Goal: Task Accomplishment & Management: Use online tool/utility

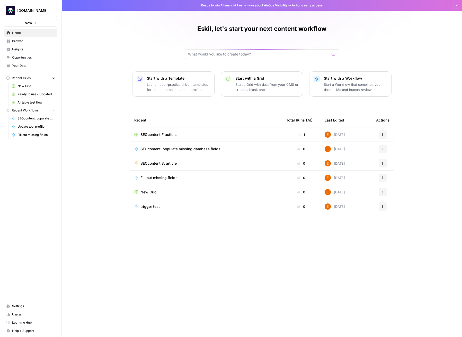
click at [29, 41] on span "Browse" at bounding box center [33, 41] width 43 height 5
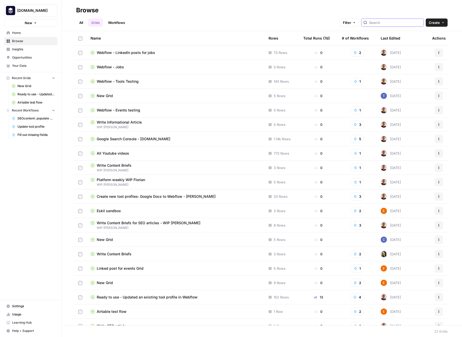
click at [401, 21] on input "search" at bounding box center [395, 22] width 52 height 5
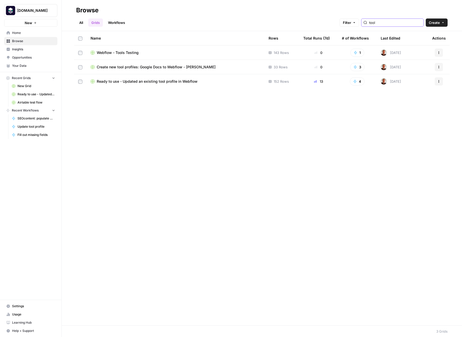
type input "tool"
click at [139, 67] on span "Create new tool profiles: Google Docs to Webflow - Florian WIP" at bounding box center [156, 66] width 119 height 5
click at [438, 82] on icon "button" at bounding box center [438, 82] width 1 height 1
click at [433, 94] on span "Duplicate" at bounding box center [415, 93] width 41 height 5
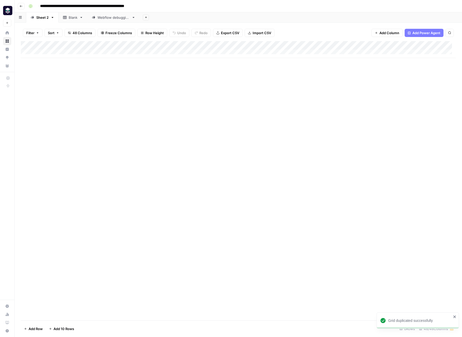
click at [103, 7] on input "**********" at bounding box center [97, 6] width 118 height 8
type input "**********"
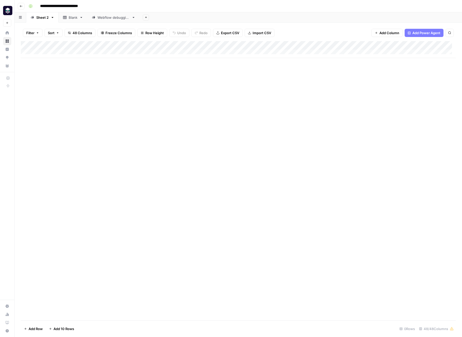
click at [232, 312] on div "Add Column" at bounding box center [238, 180] width 435 height 279
click at [76, 21] on link "Blank" at bounding box center [73, 17] width 29 height 10
click at [106, 19] on div "Webflow debugging" at bounding box center [113, 17] width 32 height 5
click at [36, 19] on div "Sheet 2" at bounding box center [42, 17] width 12 height 5
click at [86, 33] on span "48 Columns" at bounding box center [82, 32] width 20 height 5
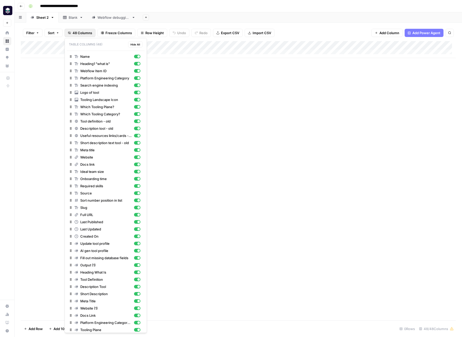
click at [196, 152] on div "Add Column" at bounding box center [238, 180] width 435 height 279
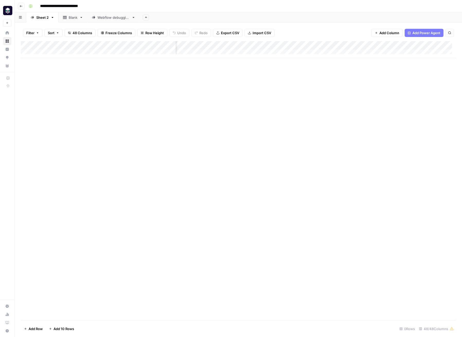
scroll to position [0, 1186]
click at [294, 46] on div "Add Column" at bounding box center [238, 49] width 435 height 17
click at [301, 45] on div at bounding box center [299, 46] width 47 height 10
click at [314, 45] on div "Add Column" at bounding box center [238, 49] width 435 height 17
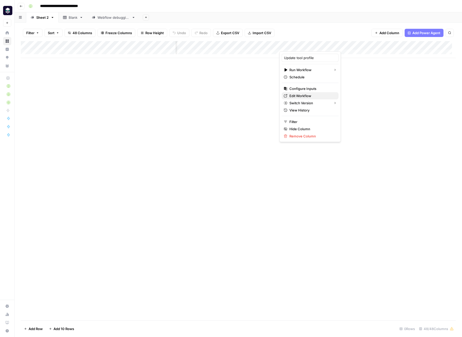
click at [314, 96] on span "Edit Workflow" at bounding box center [311, 95] width 45 height 5
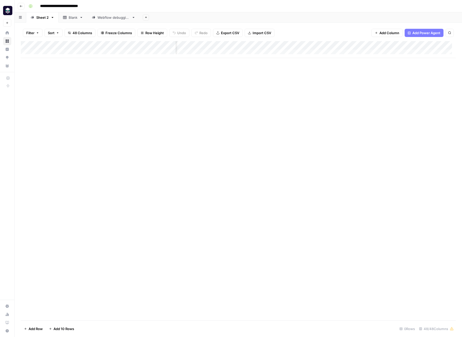
scroll to position [0, 2114]
click at [435, 45] on span "Add Column" at bounding box center [444, 45] width 18 height 5
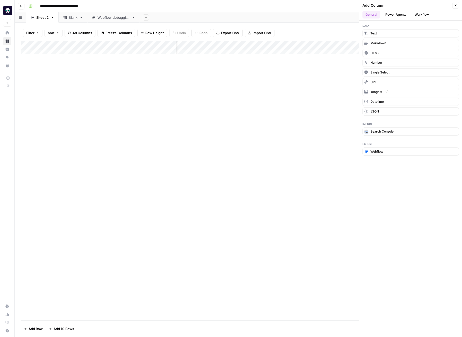
click at [424, 14] on button "Workflow" at bounding box center [421, 15] width 20 height 8
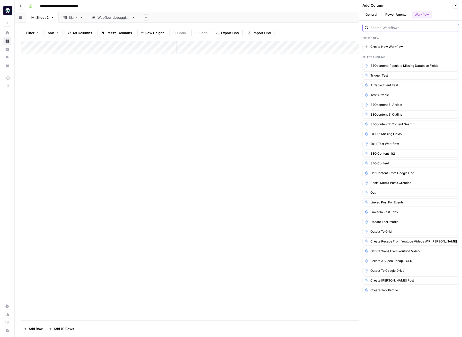
click at [410, 27] on input "search" at bounding box center [413, 27] width 86 height 5
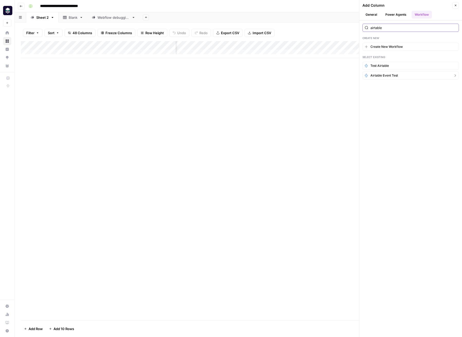
type input "airtable"
click at [409, 77] on button "Airtable event test" at bounding box center [410, 75] width 96 height 8
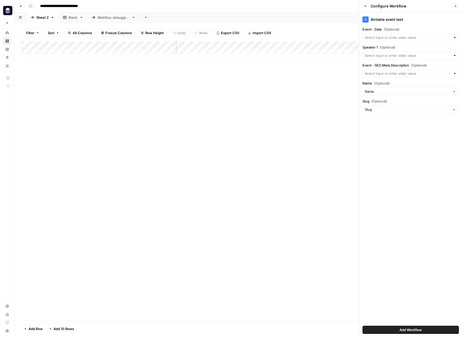
click at [366, 7] on icon "button" at bounding box center [365, 6] width 3 height 3
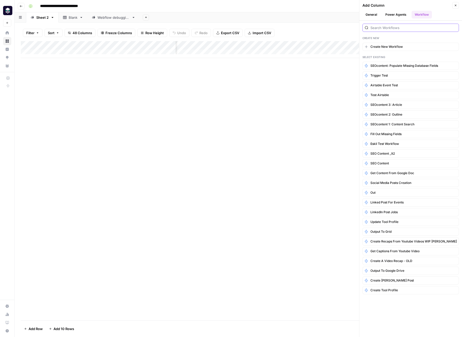
click at [390, 28] on input "search" at bounding box center [413, 27] width 86 height 5
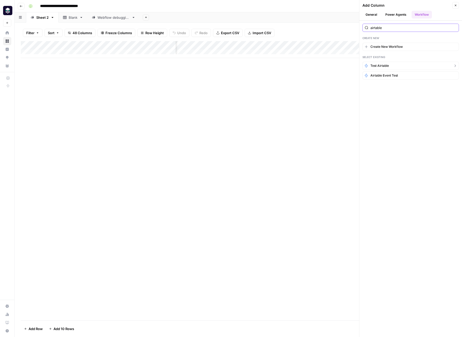
type input "airtable"
click at [392, 66] on button "Test Airtable" at bounding box center [410, 66] width 96 height 8
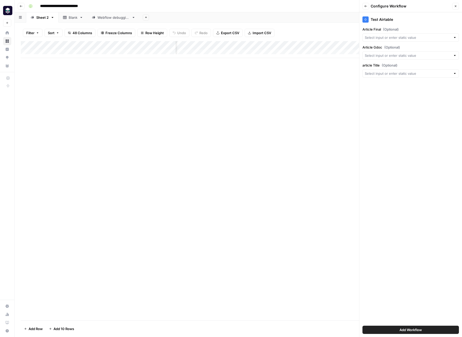
click at [365, 6] on icon "button" at bounding box center [365, 6] width 3 height 3
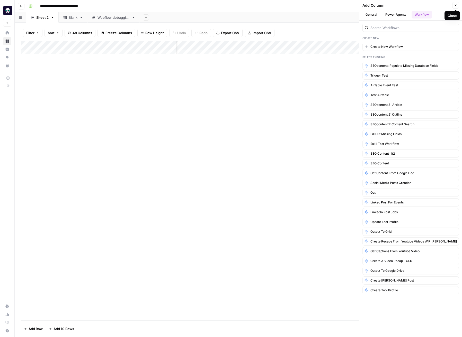
click at [455, 6] on icon "button" at bounding box center [455, 5] width 3 height 3
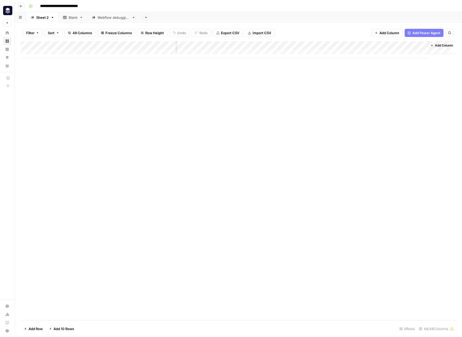
click at [22, 5] on icon "button" at bounding box center [21, 6] width 3 height 3
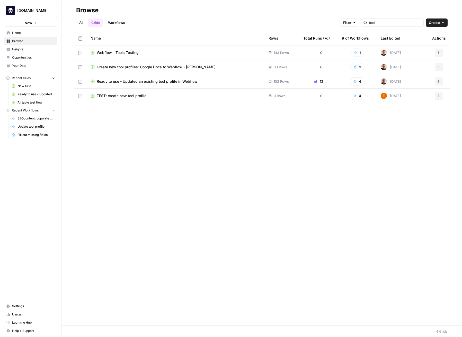
click at [122, 23] on link "Workflows" at bounding box center [116, 23] width 23 height 8
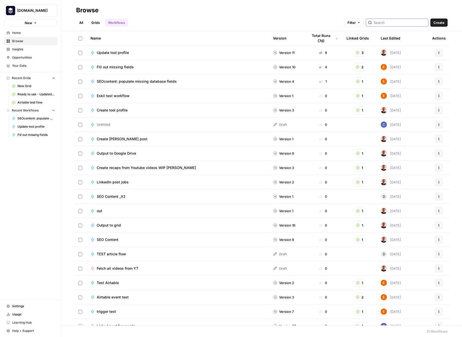
click at [400, 22] on input "search" at bounding box center [399, 22] width 52 height 5
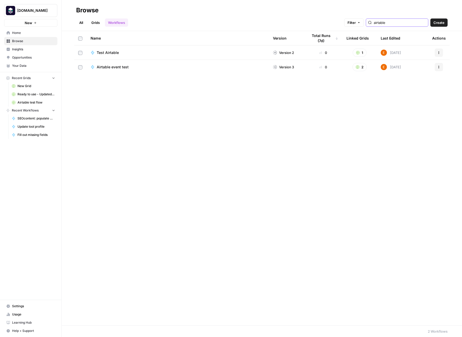
type input "airtable"
click at [104, 53] on span "Test Airtable" at bounding box center [108, 52] width 22 height 5
click at [110, 68] on span "Airtable event test" at bounding box center [113, 66] width 32 height 5
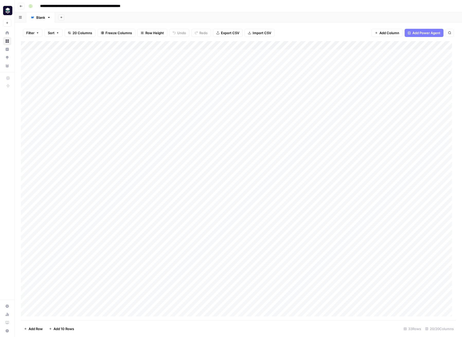
click at [122, 46] on div "Add Column" at bounding box center [238, 180] width 435 height 279
click at [109, 94] on span "Edit Workflow" at bounding box center [117, 95] width 45 height 5
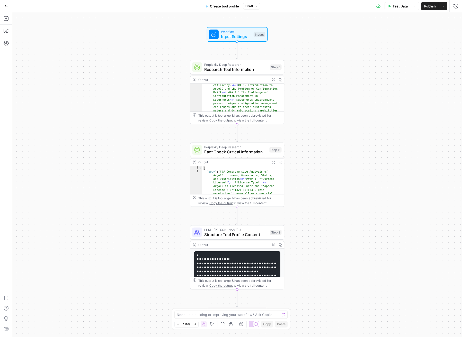
scroll to position [54, 0]
click at [246, 68] on span "Research Tool Information" at bounding box center [235, 69] width 63 height 6
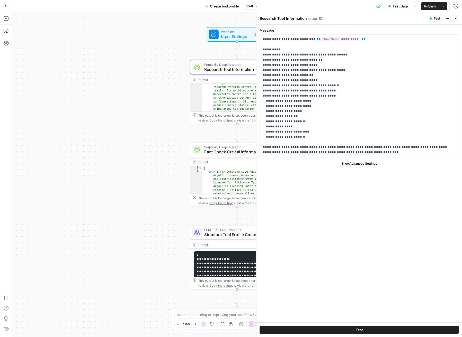
click at [181, 143] on div "Workflow Input Settings Inputs Perplexity Deep Research Research Tool Informati…" at bounding box center [236, 174] width 449 height 325
click at [457, 17] on button "Close" at bounding box center [455, 18] width 7 height 7
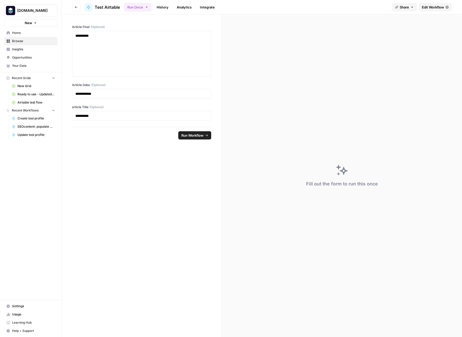
click at [296, 84] on div "Fill out the form to run this once" at bounding box center [342, 175] width 240 height 323
click at [110, 7] on span "Test Airtable" at bounding box center [107, 7] width 25 height 6
click at [78, 6] on button "Go back" at bounding box center [76, 7] width 8 height 8
click at [74, 7] on button "Go back" at bounding box center [76, 7] width 8 height 8
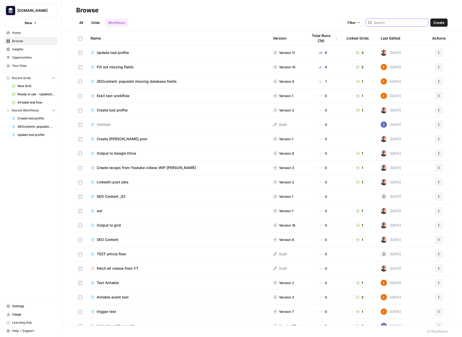
click at [404, 22] on input "search" at bounding box center [399, 22] width 52 height 5
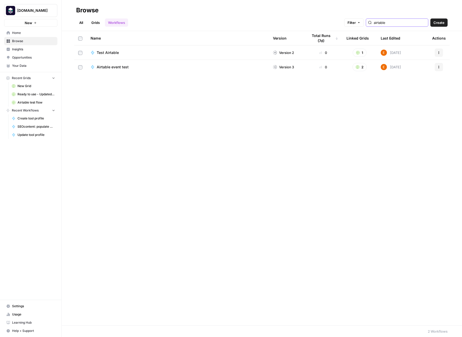
type input "airtable"
click at [440, 51] on icon "button" at bounding box center [438, 52] width 3 height 3
click at [421, 72] on span "Edit in Studio" at bounding box center [415, 71] width 41 height 5
click at [97, 23] on link "Grids" at bounding box center [95, 23] width 15 height 8
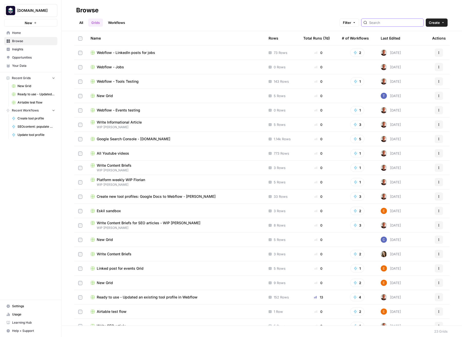
click at [399, 23] on input "search" at bounding box center [395, 22] width 52 height 5
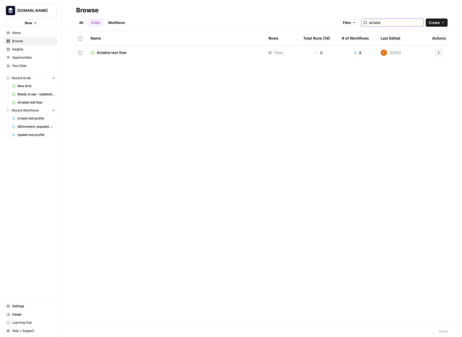
type input "airtable"
click at [96, 52] on div "Airtable test flow" at bounding box center [175, 52] width 170 height 5
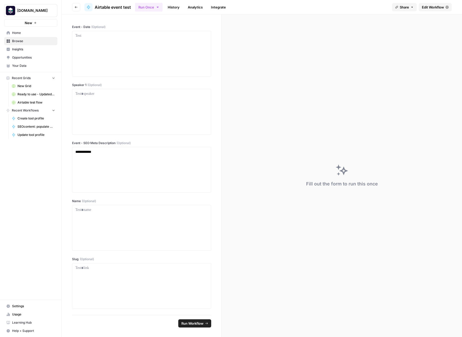
click at [430, 9] on span "Edit Workflow" at bounding box center [432, 7] width 22 height 5
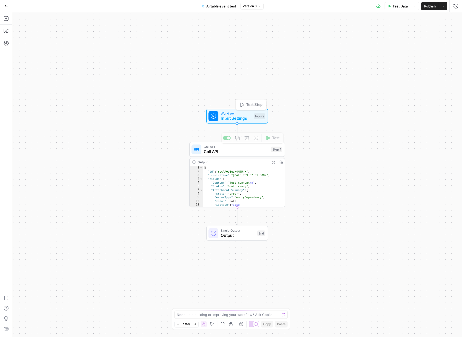
click at [237, 118] on span "Input Settings" at bounding box center [235, 118] width 31 height 6
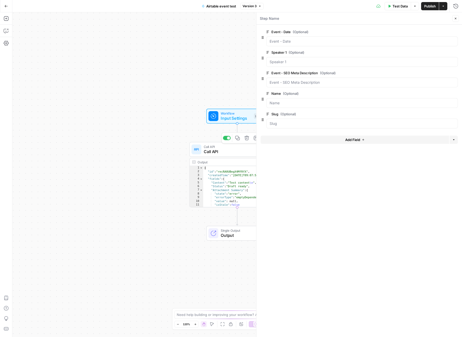
click at [227, 152] on span "Call API" at bounding box center [236, 152] width 65 height 6
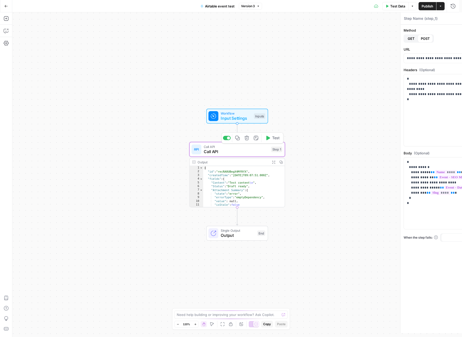
type textarea "Call API"
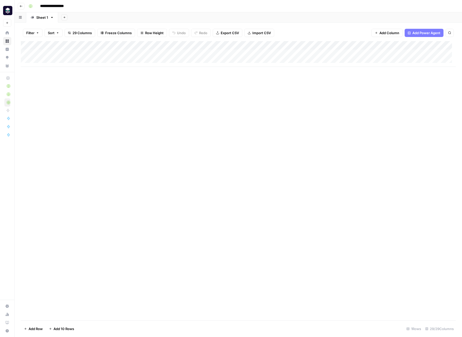
click at [21, 6] on icon "button" at bounding box center [21, 6] width 3 height 3
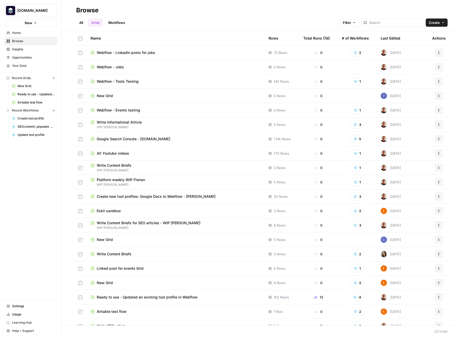
click at [438, 22] on span "Create" at bounding box center [433, 22] width 11 height 5
click at [429, 42] on span "Blank" at bounding box center [422, 41] width 38 height 5
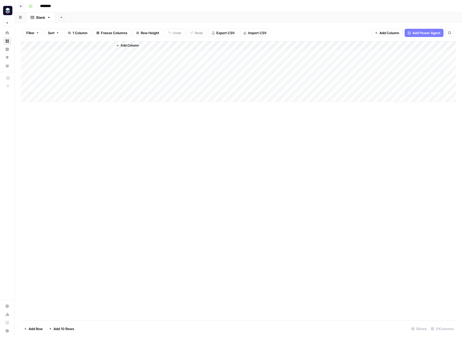
click at [43, 5] on input "********" at bounding box center [52, 6] width 29 height 8
type input "**********"
click at [117, 7] on div "**********" at bounding box center [241, 6] width 430 height 8
click at [432, 31] on span "Add Power Agent" at bounding box center [426, 32] width 28 height 5
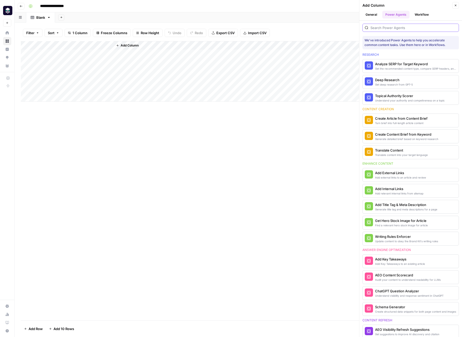
click at [431, 30] on input "search" at bounding box center [413, 27] width 86 height 5
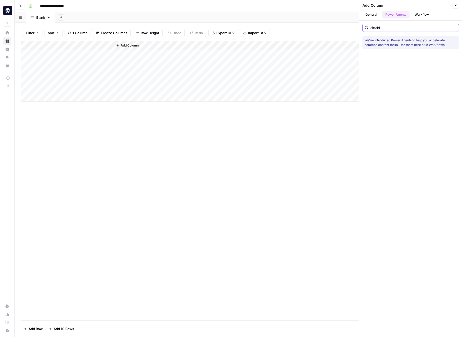
type input "airtable"
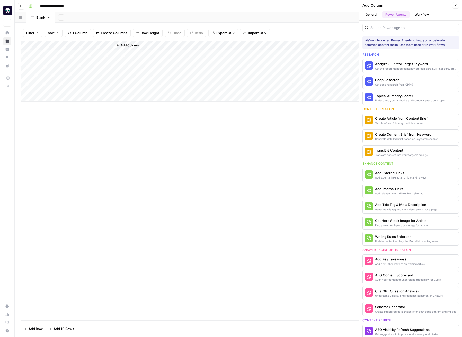
click at [425, 14] on button "Workflow" at bounding box center [421, 15] width 20 height 8
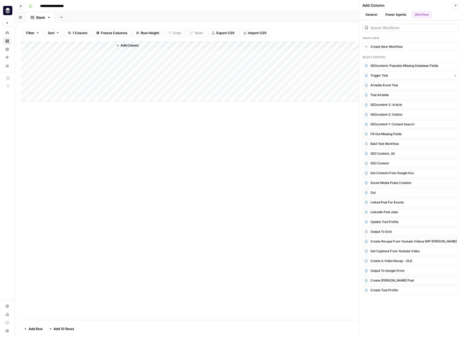
click at [385, 75] on span "trigger test" at bounding box center [378, 75] width 17 height 5
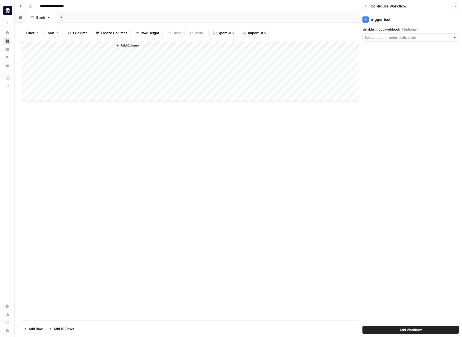
click at [399, 41] on div at bounding box center [410, 37] width 96 height 8
click at [408, 37] on input "airtable_input_webhook (Optional)" at bounding box center [407, 37] width 86 height 5
click at [453, 38] on div at bounding box center [455, 37] width 4 height 5
click at [376, 64] on span "Title" at bounding box center [409, 65] width 86 height 5
type input "Title"
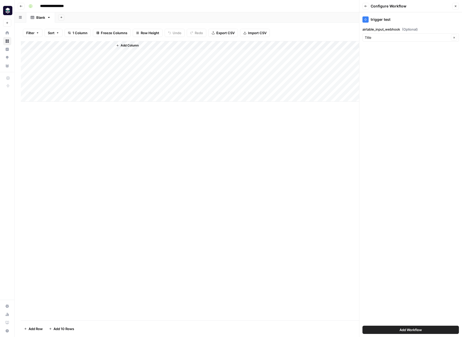
click at [390, 40] on div "Title Clear" at bounding box center [410, 37] width 96 height 8
type input "Title"
click at [429, 27] on label "airtable_input_webhook (Optional)" at bounding box center [410, 29] width 96 height 5
click at [429, 35] on input "Title" at bounding box center [406, 37] width 85 height 5
click at [365, 8] on button "Back" at bounding box center [365, 6] width 7 height 7
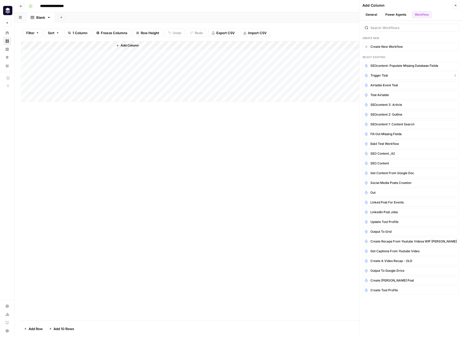
click at [394, 75] on button "trigger test" at bounding box center [410, 75] width 96 height 8
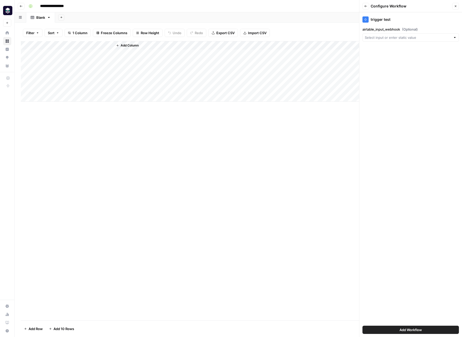
click at [419, 331] on span "Add Workflow" at bounding box center [410, 329] width 22 height 5
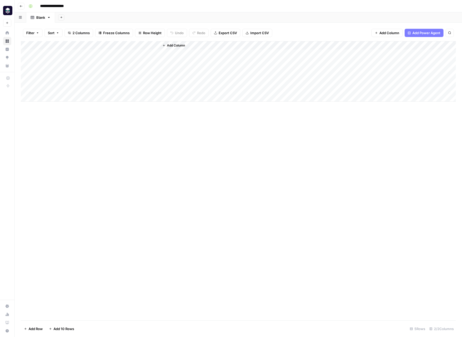
click at [148, 45] on div "Add Column" at bounding box center [238, 71] width 435 height 61
click at [138, 96] on span "Edit Workflow" at bounding box center [145, 95] width 45 height 5
click at [149, 45] on div "Add Column" at bounding box center [238, 71] width 435 height 61
click at [130, 138] on span "Remove Column" at bounding box center [145, 136] width 45 height 5
click at [215, 57] on span "Delete" at bounding box center [212, 57] width 11 height 5
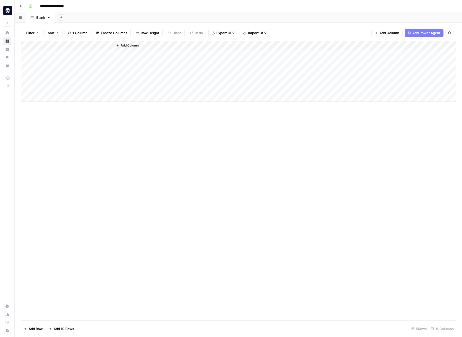
click at [249, 34] on span "Import CSV" at bounding box center [257, 32] width 19 height 5
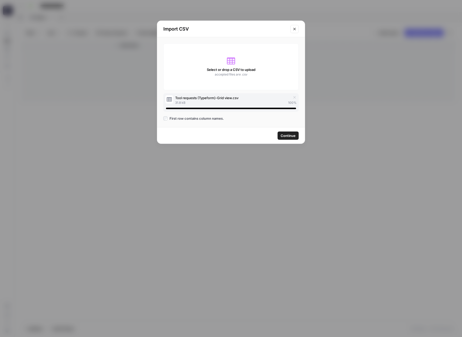
click at [291, 135] on span "Continue" at bounding box center [287, 135] width 15 height 5
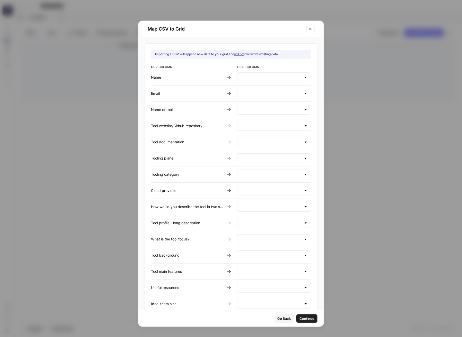
type input "Create new column"
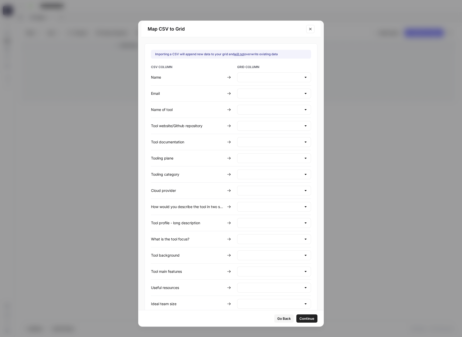
type input "Create new column"
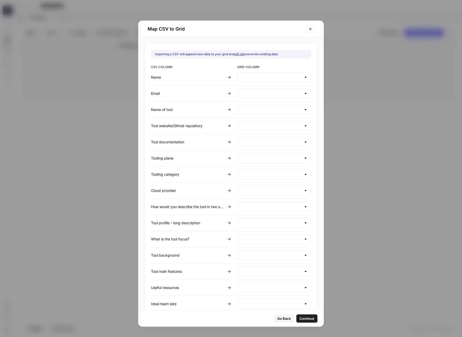
type input "Create new column"
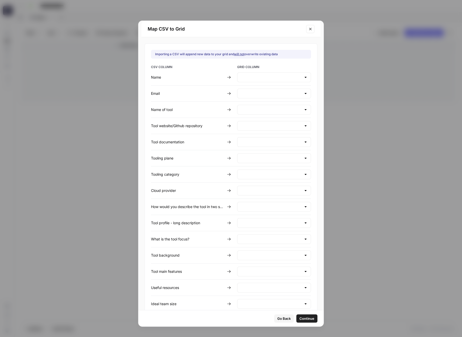
type input "Create new column"
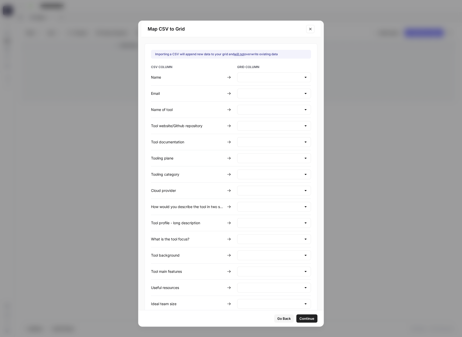
type input "Create new column"
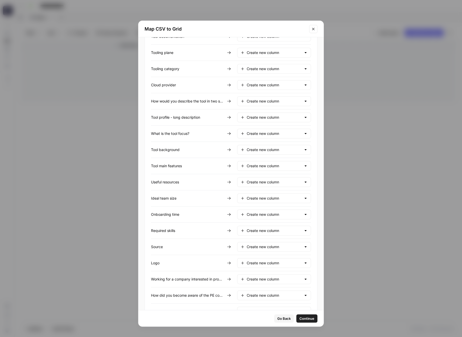
scroll to position [156, 0]
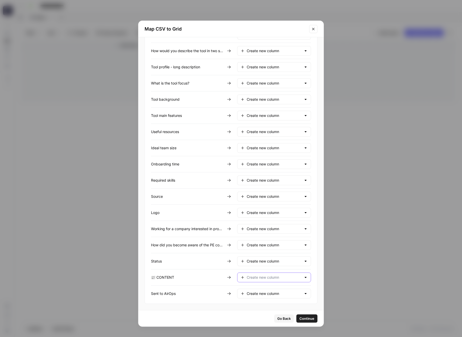
click at [293, 276] on input "text" at bounding box center [273, 277] width 55 height 5
click at [266, 304] on span "Do not import" at bounding box center [273, 304] width 57 height 5
type input "Do not import"
click at [270, 291] on div "Create new column" at bounding box center [274, 294] width 74 height 10
click at [261, 319] on span "Do not import" at bounding box center [273, 320] width 57 height 5
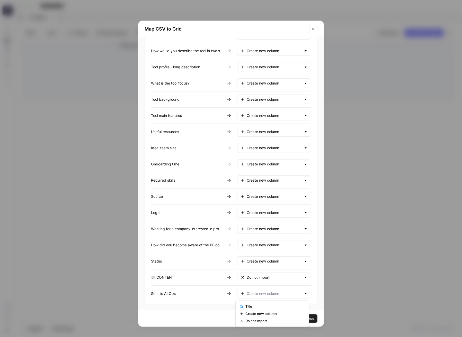
type input "Do not import"
click at [265, 261] on input "text" at bounding box center [273, 261] width 55 height 5
click at [264, 288] on span "Do not import" at bounding box center [273, 288] width 57 height 5
type input "Do not import"
click at [313, 319] on span "Continue" at bounding box center [306, 318] width 15 height 5
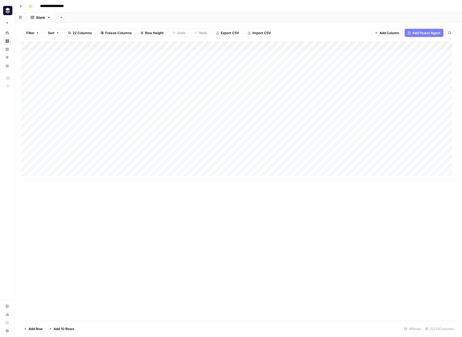
click at [108, 45] on div "Add Column" at bounding box center [238, 110] width 435 height 139
click at [61, 114] on span "Remove Column" at bounding box center [71, 114] width 45 height 5
click at [220, 55] on button "Delete" at bounding box center [212, 53] width 17 height 9
click at [216, 46] on div "Add Column" at bounding box center [238, 110] width 435 height 139
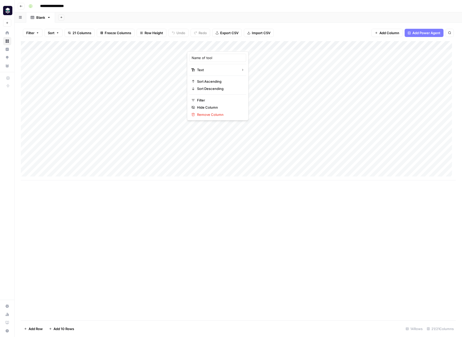
click at [256, 45] on div at bounding box center [224, 46] width 74 height 10
click at [286, 46] on div "Add Column" at bounding box center [238, 110] width 435 height 139
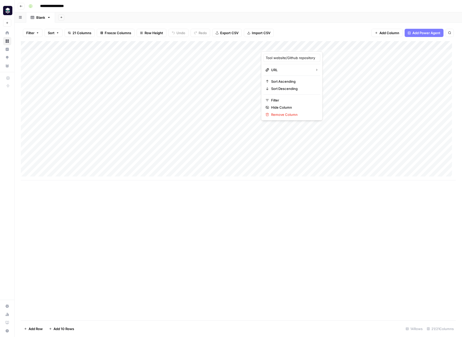
click at [339, 36] on div "Filter Sort 21 Columns Freeze Columns Row Height Undo Redo Export CSV Import CS…" at bounding box center [238, 33] width 435 height 16
click at [367, 76] on div "Add Column" at bounding box center [238, 110] width 435 height 139
click at [222, 45] on div "Add Column" at bounding box center [238, 110] width 435 height 139
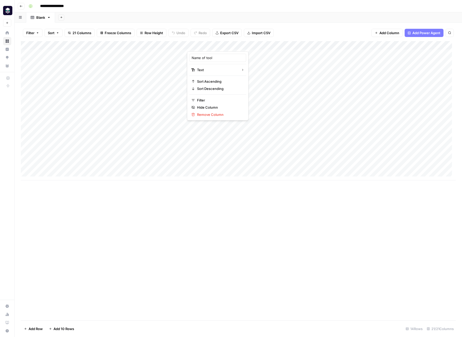
click at [258, 47] on div at bounding box center [224, 46] width 74 height 10
click at [257, 44] on div at bounding box center [224, 46] width 74 height 10
click at [298, 27] on div "Filter Sort 21 Columns Freeze Columns Row Height Undo Redo Export CSV Import CS…" at bounding box center [238, 33] width 435 height 16
click at [179, 218] on div "Add Column" at bounding box center [238, 180] width 435 height 279
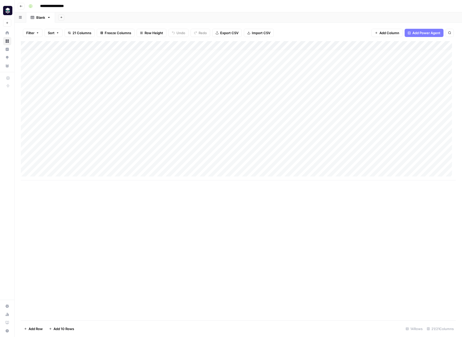
click at [248, 193] on div "Add Column" at bounding box center [238, 180] width 435 height 279
click at [42, 17] on div "Blank" at bounding box center [40, 17] width 9 height 5
click at [49, 19] on icon "button" at bounding box center [49, 18] width 4 height 4
click at [132, 17] on div "Add Sheet" at bounding box center [258, 17] width 407 height 10
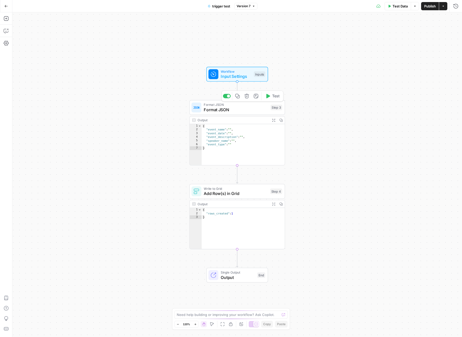
click at [238, 111] on span "Format JSON" at bounding box center [236, 110] width 64 height 6
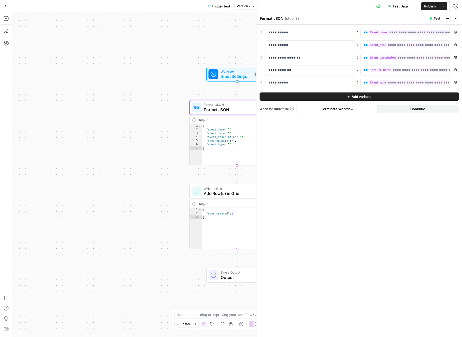
click at [161, 63] on div "Workflow Input Settings Inputs Format JSON Format JSON Step 3 Output Expand Out…" at bounding box center [236, 174] width 449 height 325
click at [456, 18] on icon "button" at bounding box center [455, 18] width 3 height 3
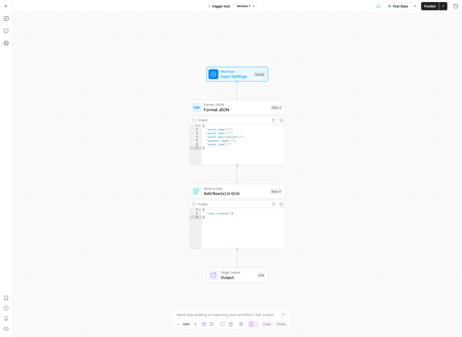
click at [216, 5] on span "trigger test" at bounding box center [221, 6] width 18 height 5
click at [45, 37] on input "trigger test" at bounding box center [60, 38] width 85 height 5
type input "Airtable trigger test"
click at [185, 51] on div "Workflow Input Settings Inputs Format JSON Format JSON Step 3 Output Expand Out…" at bounding box center [236, 174] width 449 height 325
click at [6, 6] on icon "button" at bounding box center [6, 6] width 4 height 4
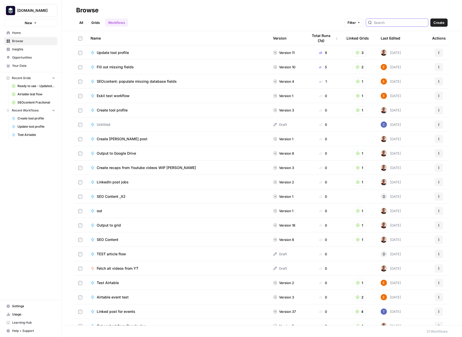
click at [410, 20] on input "search" at bounding box center [399, 22] width 52 height 5
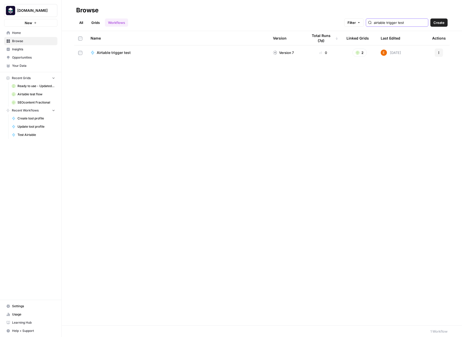
type input "airtable trigger test"
click at [440, 53] on icon "button" at bounding box center [438, 52] width 3 height 3
click at [420, 104] on span "Duplicate" at bounding box center [415, 105] width 41 height 5
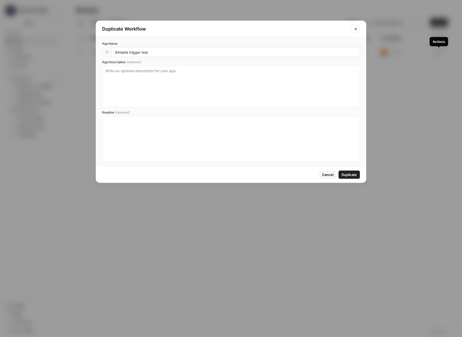
click at [155, 50] on input "Airtable trigger test" at bounding box center [235, 52] width 241 height 5
type input "Airtable tool request to AirOps"
click at [357, 175] on button "Duplicate" at bounding box center [348, 175] width 21 height 8
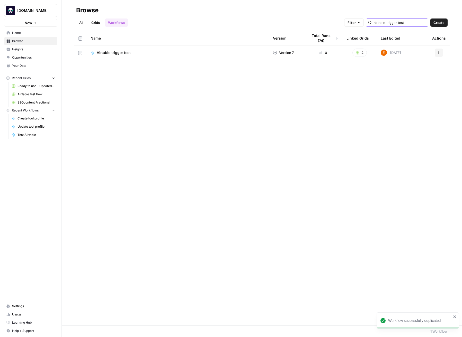
click at [414, 21] on input "airtable trigger test" at bounding box center [399, 22] width 52 height 5
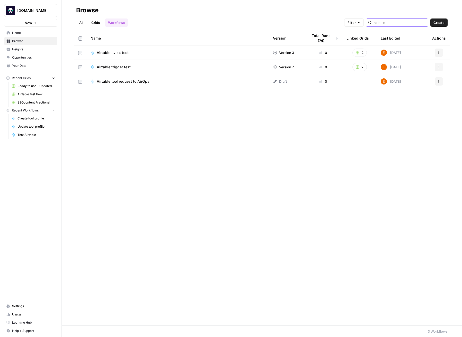
type input "airtable"
click at [131, 83] on span "Airtable tool request to AirOps" at bounding box center [123, 81] width 53 height 5
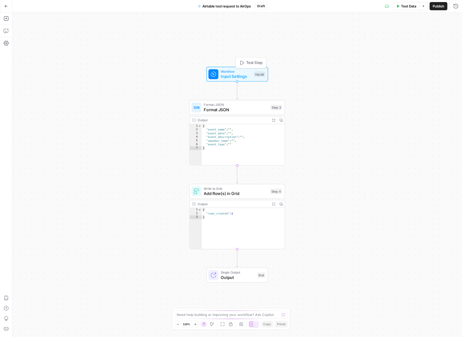
click at [244, 76] on span "Input Settings" at bounding box center [235, 76] width 31 height 6
click at [452, 17] on button "Close" at bounding box center [455, 18] width 7 height 7
click at [422, 8] on button "Options" at bounding box center [423, 6] width 8 height 8
click at [355, 33] on div "Workflow Input Settings Inputs Format JSON Format JSON Step 3 Output Expand Out…" at bounding box center [236, 174] width 449 height 325
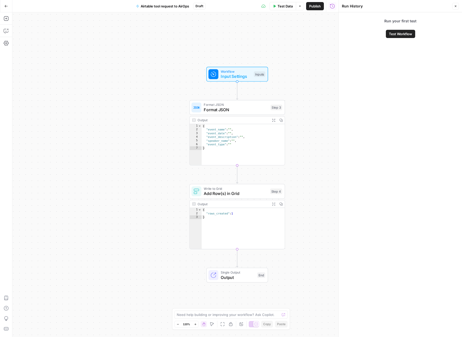
click at [408, 34] on span "Test Workflow" at bounding box center [400, 33] width 23 height 5
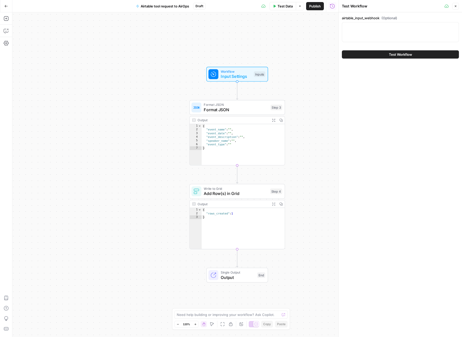
click at [456, 6] on icon "button" at bounding box center [455, 6] width 3 height 3
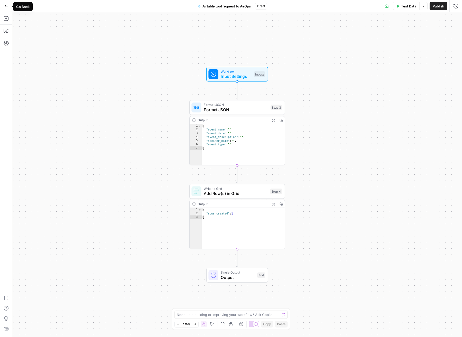
click at [7, 7] on icon "button" at bounding box center [6, 6] width 4 height 4
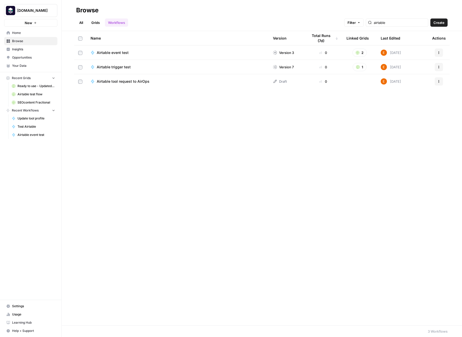
click at [129, 70] on td "Airtable trigger test" at bounding box center [177, 67] width 182 height 14
click at [106, 68] on span "Airtable trigger test" at bounding box center [114, 66] width 34 height 5
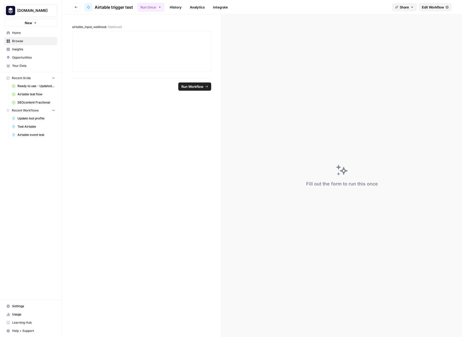
click at [435, 6] on span "Edit Workflow" at bounding box center [432, 7] width 22 height 5
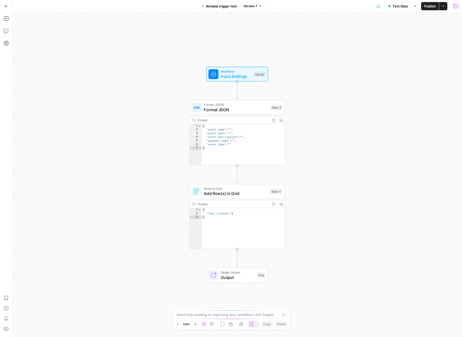
click at [455, 4] on icon "button" at bounding box center [455, 6] width 5 height 5
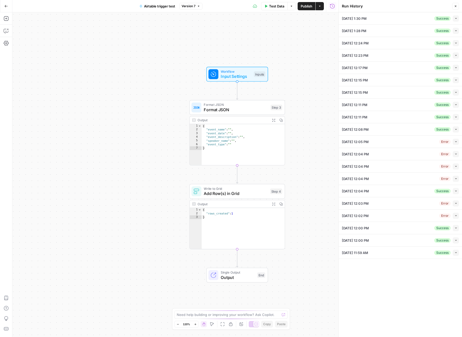
click at [407, 19] on div "[DATE] 1:30 PM Success Collapse" at bounding box center [400, 18] width 117 height 12
click at [455, 17] on icon "button" at bounding box center [455, 18] width 3 height 3
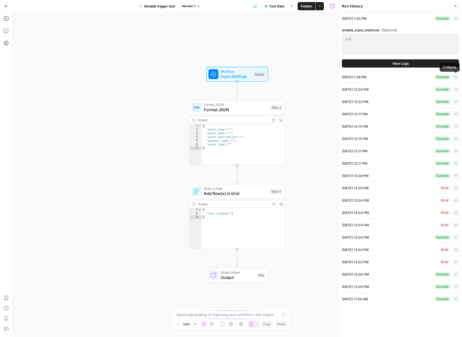
click at [454, 76] on icon "button" at bounding box center [455, 77] width 3 height 3
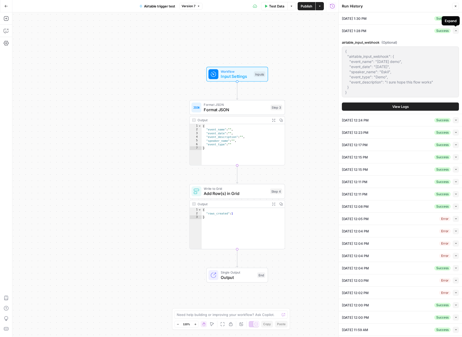
click at [456, 31] on icon "button" at bounding box center [455, 30] width 3 height 3
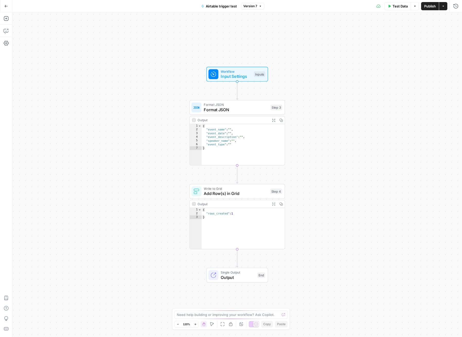
click at [6, 5] on icon "button" at bounding box center [6, 6] width 4 height 4
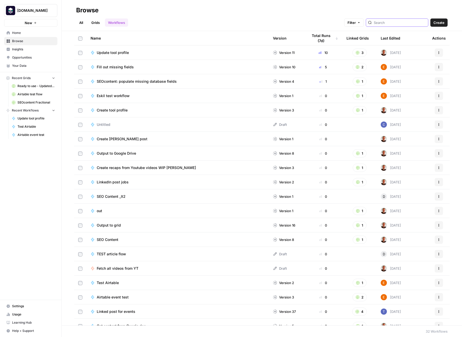
click at [419, 22] on input "search" at bounding box center [399, 22] width 52 height 5
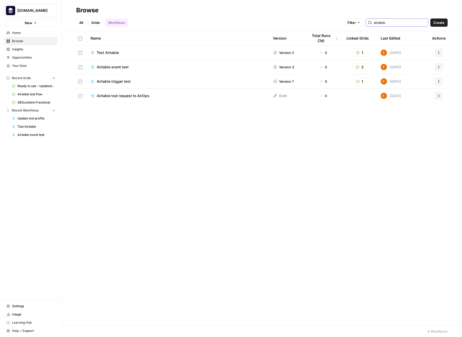
type input "airtable"
click at [135, 96] on span "Airtable tool request to AirOps" at bounding box center [123, 95] width 53 height 5
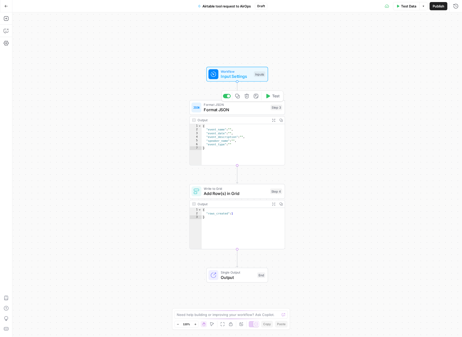
click at [247, 113] on div "Format JSON Format JSON Step 3 Copy step Delete step Add Note Test" at bounding box center [237, 107] width 96 height 15
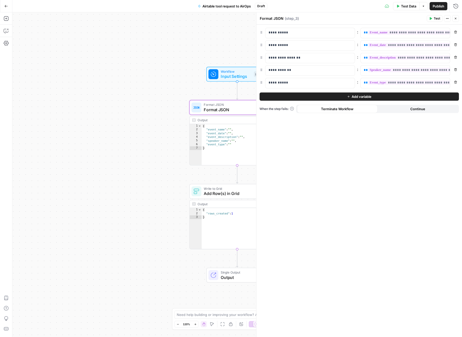
click at [457, 18] on button "Close" at bounding box center [455, 18] width 7 height 7
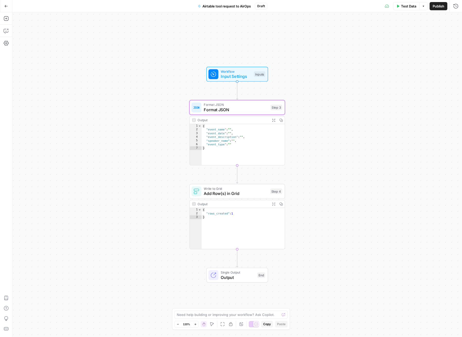
click at [438, 8] on span "Publish" at bounding box center [438, 6] width 12 height 5
drag, startPoint x: 454, startPoint y: 6, endPoint x: 457, endPoint y: 7, distance: 3.3
click at [457, 7] on icon "button" at bounding box center [455, 6] width 5 height 5
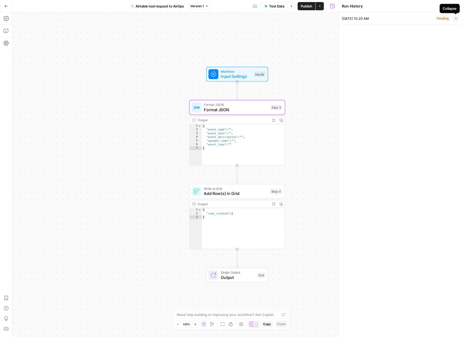
click at [453, 20] on button "Collapse" at bounding box center [455, 18] width 6 height 6
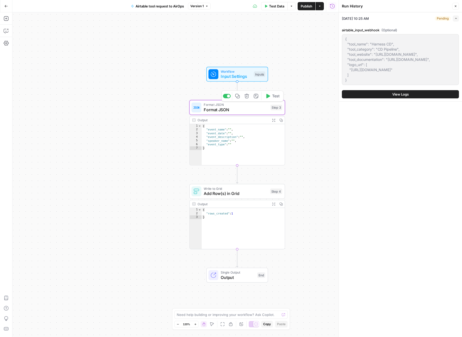
click at [257, 111] on span "Format JSON" at bounding box center [236, 110] width 64 height 6
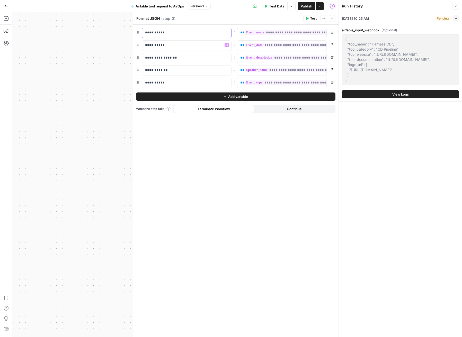
click at [173, 33] on p "**********" at bounding box center [186, 32] width 83 height 5
click at [173, 33] on p "**********" at bounding box center [182, 32] width 75 height 5
click at [162, 46] on p "**********" at bounding box center [186, 45] width 83 height 5
click at [162, 46] on p "**********" at bounding box center [182, 45] width 75 height 5
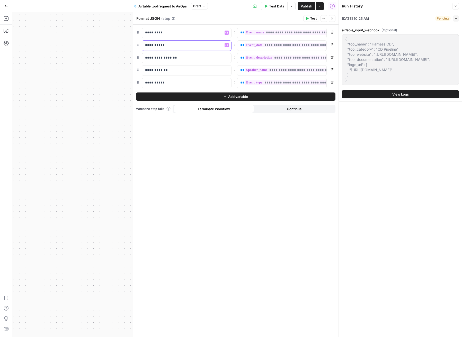
click at [162, 46] on p "**********" at bounding box center [182, 45] width 75 height 5
click at [166, 57] on p "**********" at bounding box center [186, 57] width 83 height 5
click at [175, 71] on p "**********" at bounding box center [182, 70] width 75 height 5
click at [184, 84] on p "**********" at bounding box center [186, 82] width 83 height 5
click at [321, 33] on icon "button" at bounding box center [321, 32] width 3 height 3
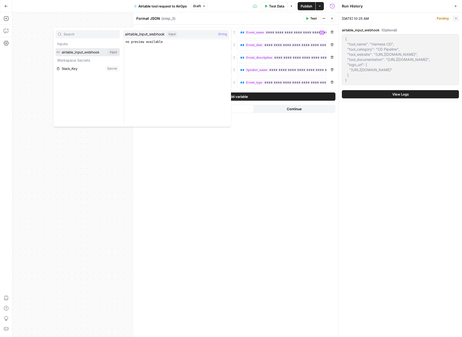
click at [77, 54] on button "Select variable airtable_input_webhook" at bounding box center [88, 52] width 64 height 8
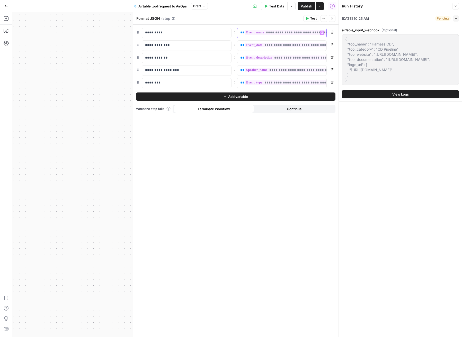
click at [322, 33] on icon "button" at bounding box center [321, 32] width 3 height 3
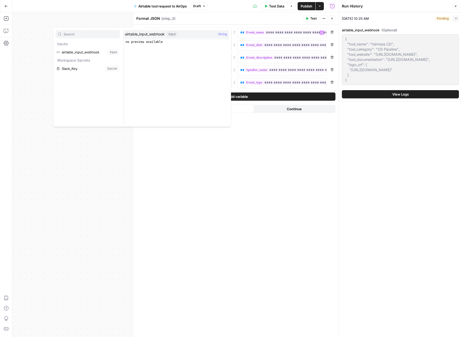
click at [216, 34] on div "airtable_input_webhook Input String" at bounding box center [176, 34] width 106 height 8
type textarea "**********"
click at [158, 45] on div "no preview available" at bounding box center [176, 86] width 104 height 93
click at [294, 145] on div "**********" at bounding box center [235, 181] width 205 height 312
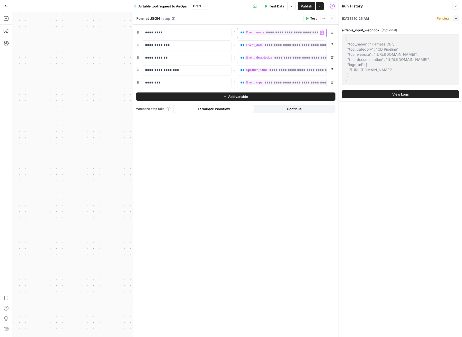
click at [242, 34] on span "**" at bounding box center [242, 32] width 4 height 3
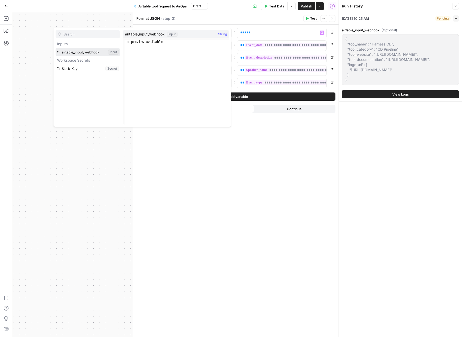
click at [100, 54] on button "Select variable airtable_input_webhook" at bounding box center [88, 52] width 64 height 8
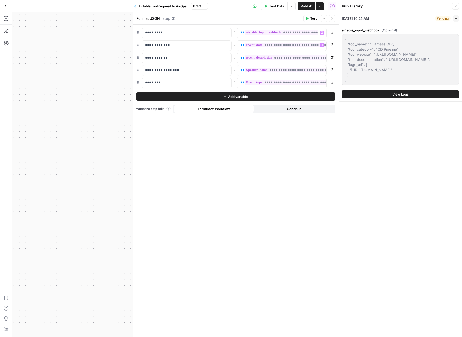
click at [310, 19] on span "Test" at bounding box center [313, 18] width 6 height 5
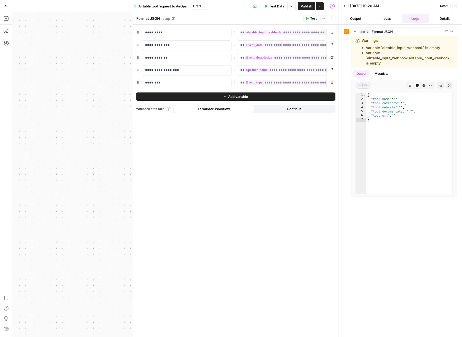
click at [261, 96] on button "Add variable" at bounding box center [235, 97] width 199 height 8
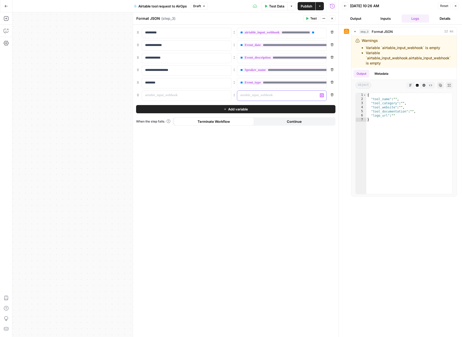
click at [269, 97] on p at bounding box center [277, 95] width 75 height 5
click at [322, 95] on icon "button" at bounding box center [321, 95] width 3 height 2
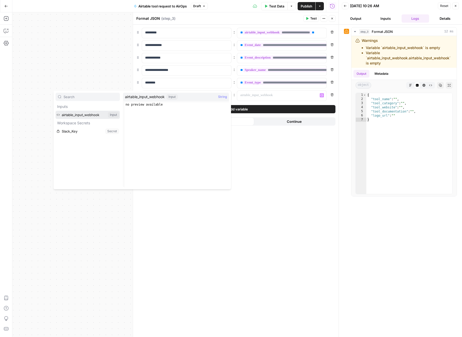
click at [102, 115] on button "Select variable airtable_input_webhook" at bounding box center [88, 115] width 64 height 8
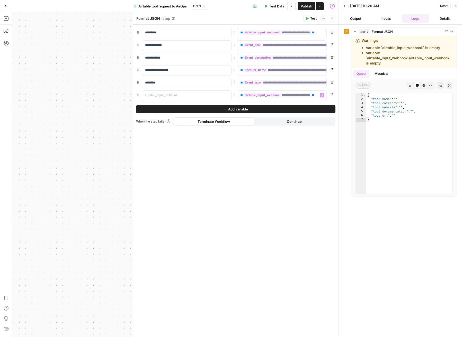
click at [333, 19] on span "Close" at bounding box center [333, 19] width 0 height 0
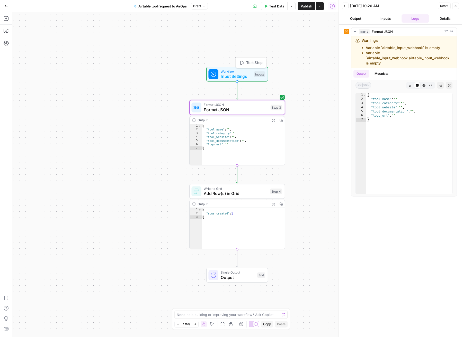
click at [241, 80] on div "Workflow Input Settings Inputs Test Step" at bounding box center [237, 74] width 62 height 15
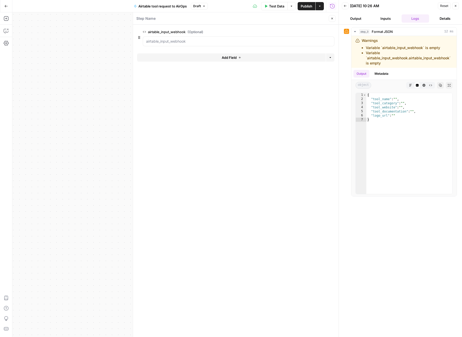
click at [334, 6] on icon "button" at bounding box center [331, 6] width 5 height 5
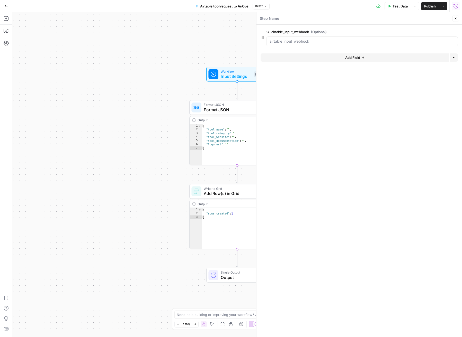
click at [452, 6] on button "Run History" at bounding box center [455, 6] width 8 height 8
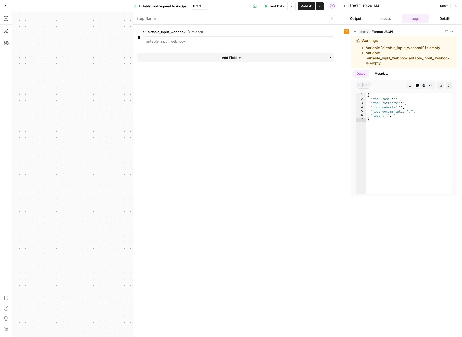
click at [393, 18] on button "Inputs" at bounding box center [385, 18] width 28 height 8
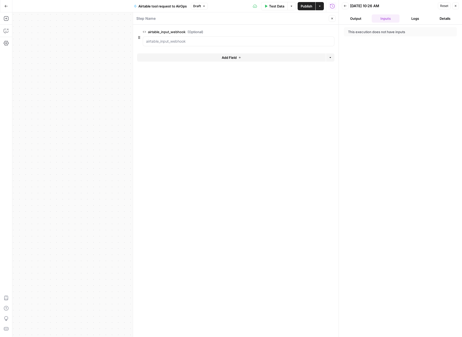
click at [360, 20] on button "Output" at bounding box center [356, 18] width 28 height 8
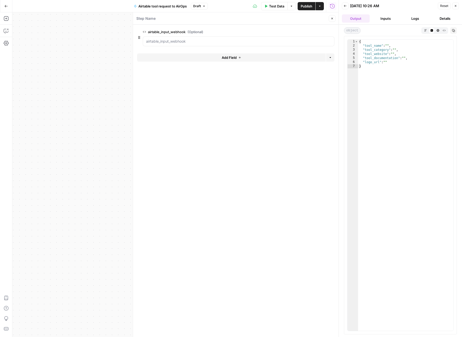
click at [444, 17] on button "Details" at bounding box center [445, 18] width 28 height 8
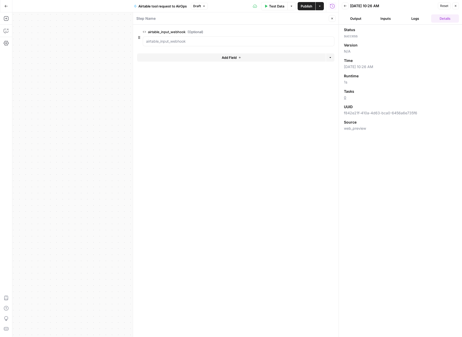
click at [345, 8] on button "Back" at bounding box center [345, 6] width 7 height 7
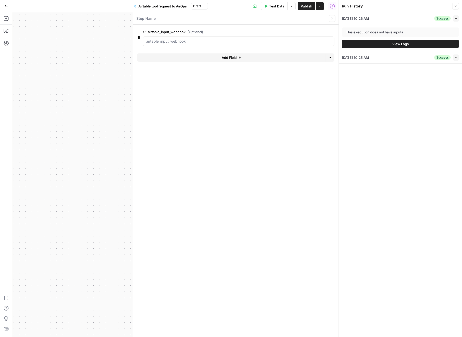
click at [408, 44] on span "View Logs" at bounding box center [400, 43] width 16 height 5
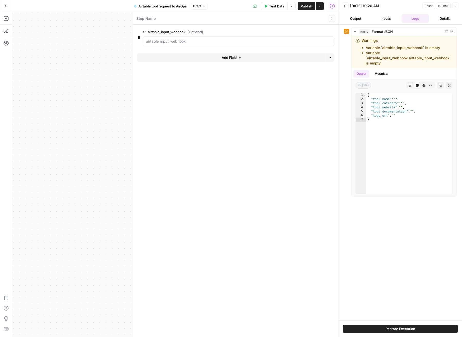
click at [345, 5] on icon "button" at bounding box center [344, 5] width 3 height 3
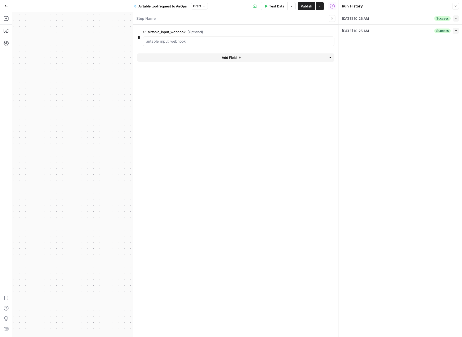
click at [381, 33] on div "10/13/25 at 10:25 AM Success Collapse" at bounding box center [400, 31] width 117 height 12
click at [455, 31] on icon "button" at bounding box center [455, 30] width 3 height 3
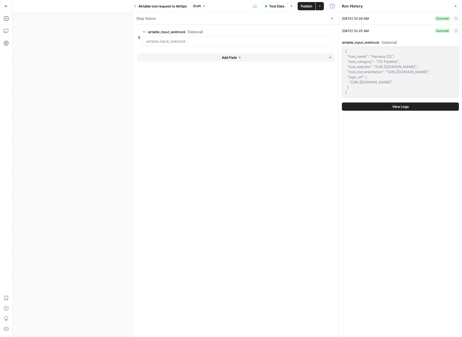
click at [342, 49] on div "{ "tool_name": "Harness CD", "tool_category": "CD Pipeline", "tool_website": "h…" at bounding box center [400, 72] width 117 height 51
click at [213, 41] on input "airtable_input_webhook (Optional)" at bounding box center [238, 41] width 185 height 5
click at [426, 31] on div "10/13/25 at 10:25 AM Success Expand" at bounding box center [400, 31] width 117 height 12
click at [207, 42] on input "airtable_input_webhook (Optional)" at bounding box center [238, 41] width 185 height 5
click at [330, 17] on icon "button" at bounding box center [331, 18] width 3 height 3
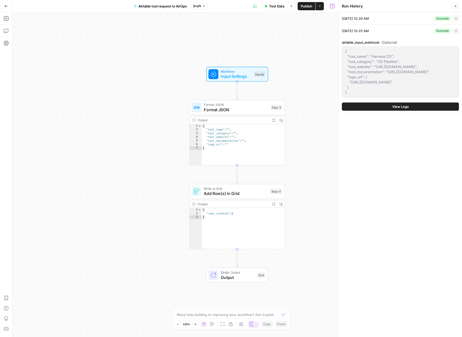
click at [456, 5] on icon "button" at bounding box center [455, 6] width 2 height 2
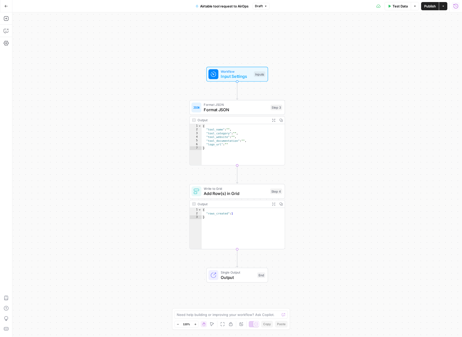
click at [456, 8] on icon "button" at bounding box center [455, 6] width 5 height 5
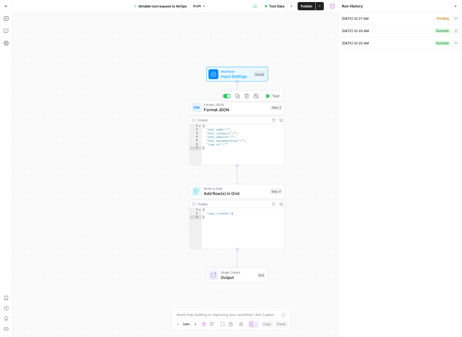
click at [231, 110] on span "Format JSON" at bounding box center [236, 110] width 64 height 6
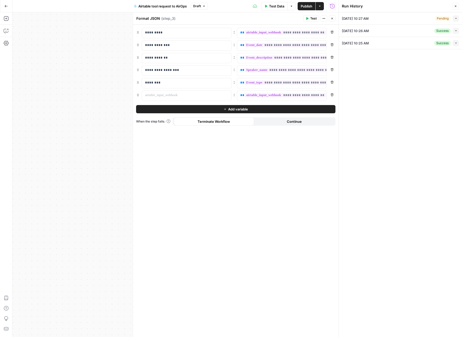
click at [265, 106] on button "Add variable" at bounding box center [235, 109] width 199 height 8
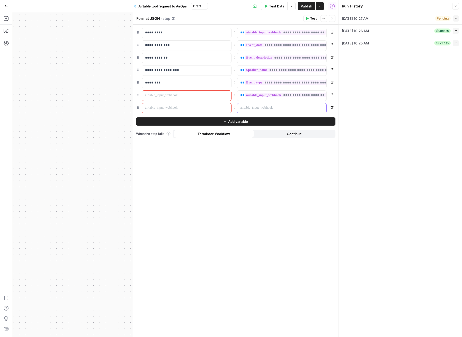
click at [261, 109] on p at bounding box center [277, 107] width 75 height 5
click at [321, 108] on icon "button" at bounding box center [321, 108] width 3 height 3
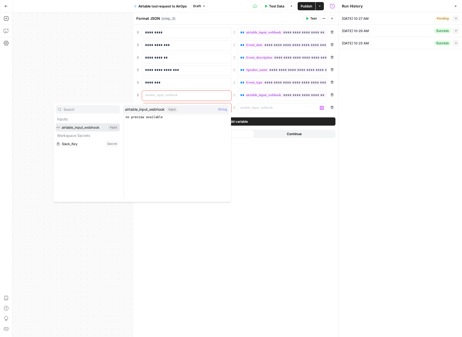
click at [98, 126] on button "Select variable airtable_input_webhook" at bounding box center [88, 127] width 64 height 8
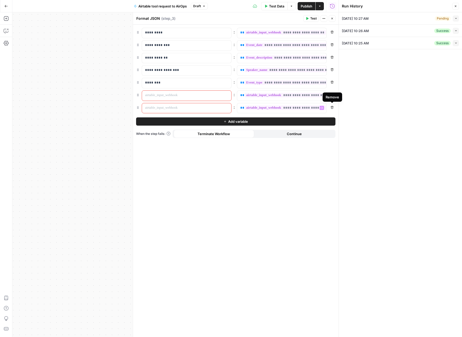
click at [331, 107] on icon "button" at bounding box center [331, 107] width 3 height 3
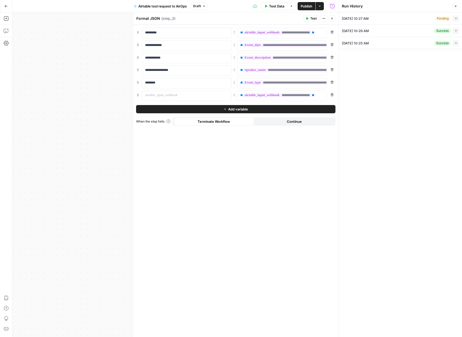
click at [330, 94] on icon "button" at bounding box center [331, 94] width 3 height 3
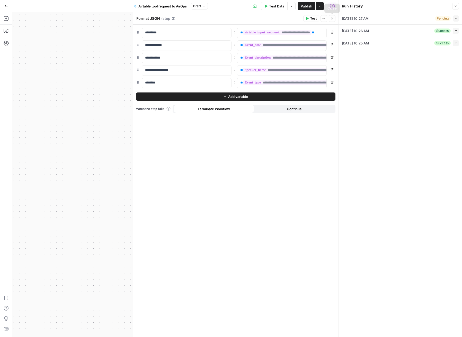
click at [324, 19] on icon "button" at bounding box center [323, 18] width 3 height 3
click at [457, 19] on button "Collapse" at bounding box center [455, 18] width 6 height 6
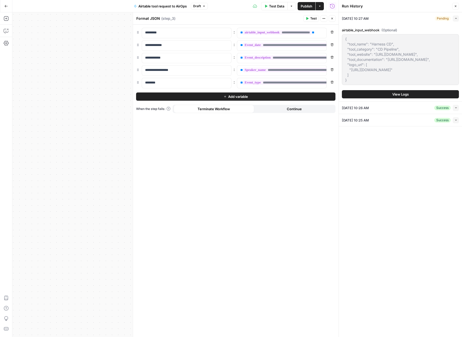
click at [342, 43] on div "{ "tool_name": "Harness CD", "tool_category": "CD Pipeline", "tool_website": "h…" at bounding box center [400, 59] width 117 height 51
click at [323, 19] on icon "button" at bounding box center [323, 18] width 1 height 1
click at [455, 5] on icon "button" at bounding box center [455, 6] width 3 height 3
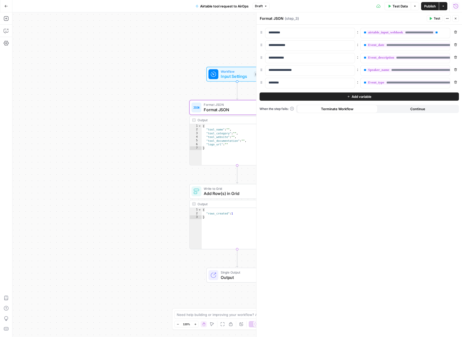
click at [457, 17] on button "Close" at bounding box center [455, 18] width 7 height 7
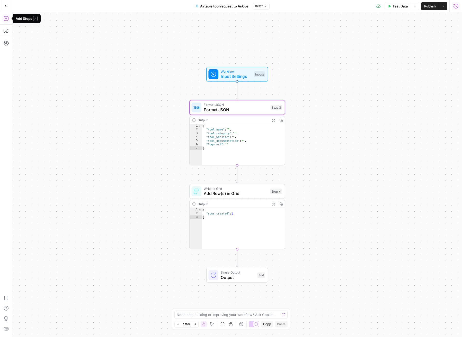
click at [5, 20] on icon "button" at bounding box center [6, 18] width 5 height 5
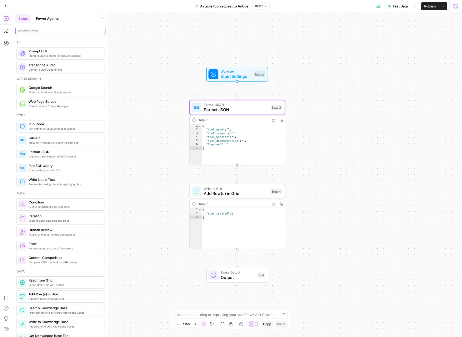
click at [52, 30] on input "search" at bounding box center [60, 30] width 85 height 5
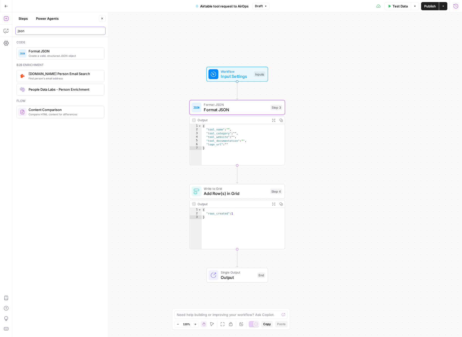
type input "json"
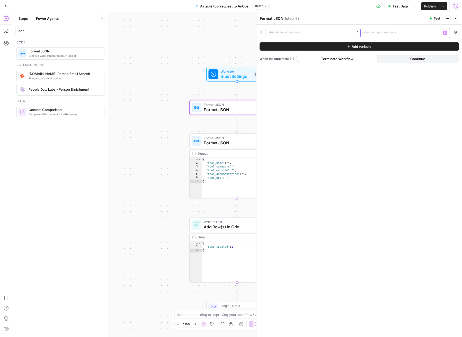
click at [391, 32] on p at bounding box center [400, 32] width 75 height 5
click at [443, 33] on button "Variables Menu" at bounding box center [445, 33] width 4 height 4
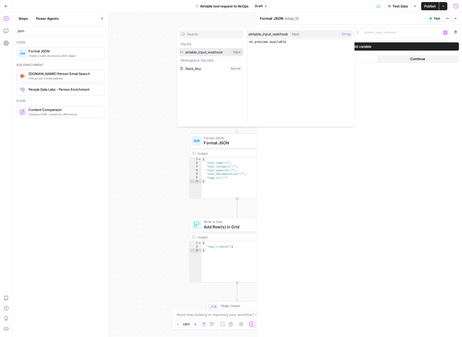
click at [205, 55] on button "Select variable airtable_input_webhook" at bounding box center [211, 52] width 64 height 8
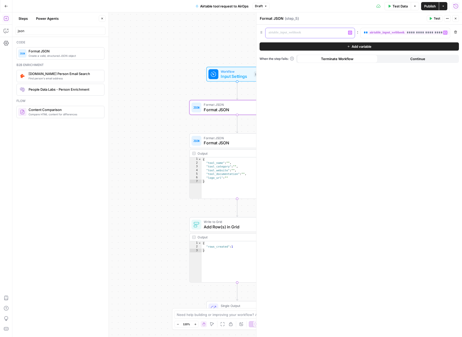
click at [351, 33] on icon "button" at bounding box center [349, 32] width 3 height 3
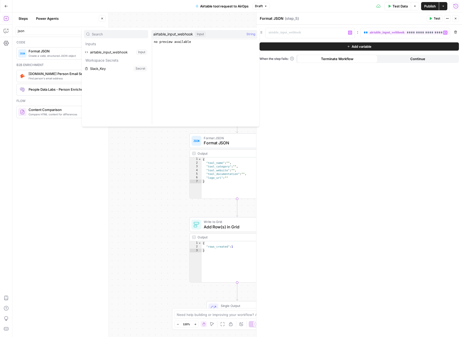
click at [273, 85] on div "**********" at bounding box center [358, 181] width 205 height 312
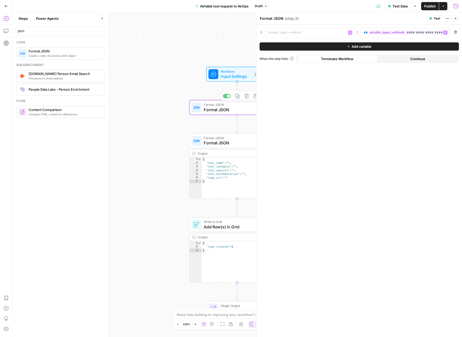
click at [229, 77] on span "Input Settings" at bounding box center [235, 76] width 31 height 6
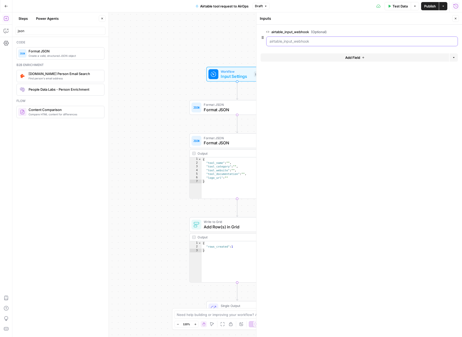
click at [330, 40] on input "airtable_input_webhook (Optional)" at bounding box center [361, 41] width 185 height 5
click at [436, 31] on span "edit field" at bounding box center [437, 32] width 11 height 4
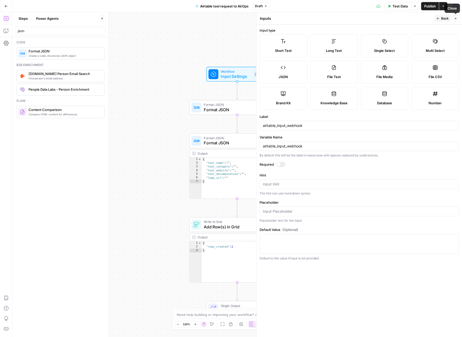
click at [446, 19] on span "Back" at bounding box center [444, 18] width 7 height 5
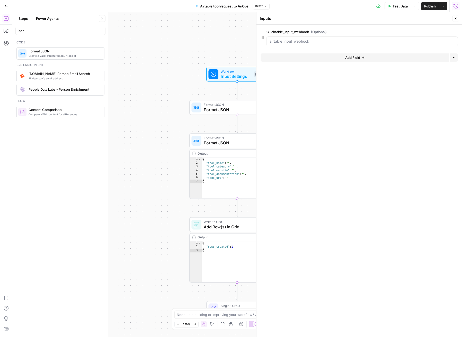
click at [454, 6] on icon "button" at bounding box center [455, 6] width 5 height 5
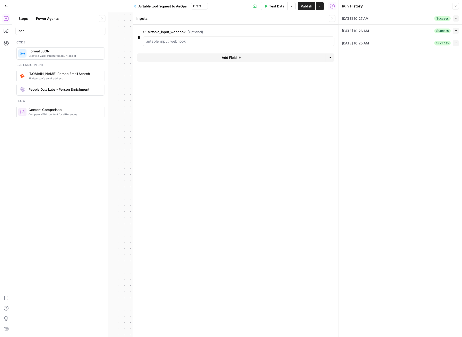
click at [455, 20] on icon "button" at bounding box center [455, 18] width 3 height 3
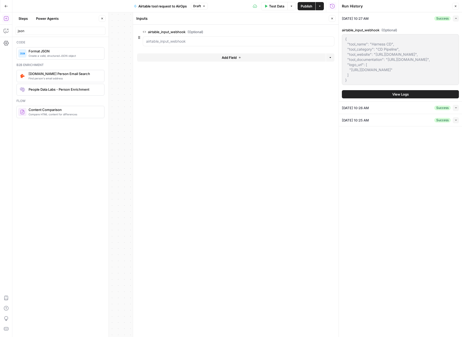
click at [344, 39] on div "{ "tool_name": "Harness CD", "tool_category": "CD Pipeline", "tool_website": "h…" at bounding box center [400, 59] width 117 height 51
click at [318, 31] on span "edit field" at bounding box center [314, 32] width 11 height 4
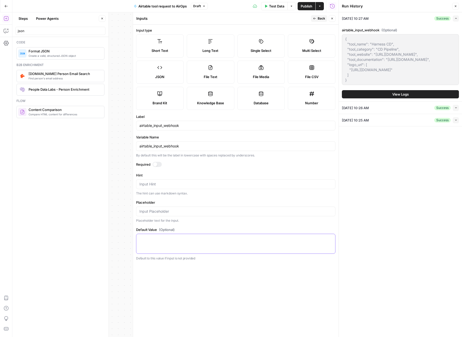
click at [182, 238] on textarea "Default Value (Optional)" at bounding box center [235, 238] width 192 height 5
paste textarea "{ "tool_name": "Harness CD", "tool_category": "CD Pipeline", "tool_website": "h…"
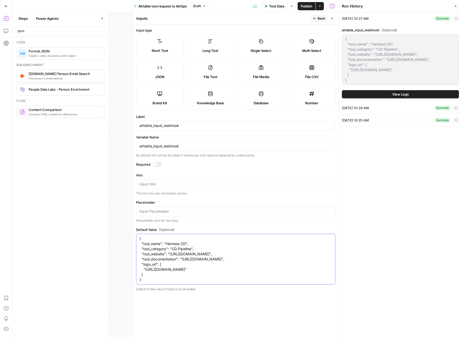
type textarea "{ "tool_name": "Harness CD", "tool_category": "CD Pipeline", "tool_website": "h…"
click at [322, 18] on span "Back" at bounding box center [320, 18] width 7 height 5
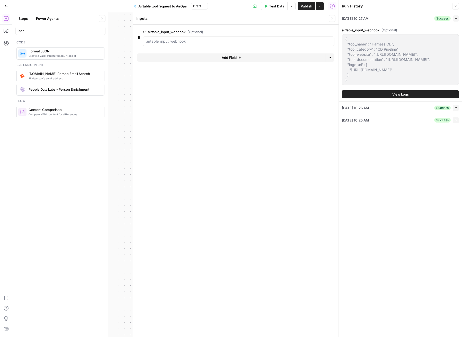
click at [331, 17] on icon "button" at bounding box center [331, 18] width 3 height 3
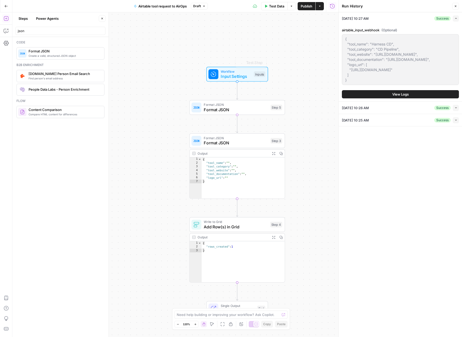
click at [242, 110] on span "Format JSON" at bounding box center [236, 110] width 64 height 6
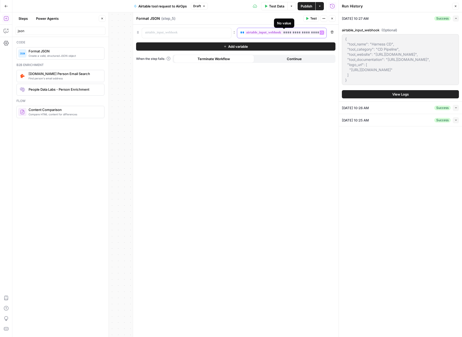
click at [321, 32] on icon "button" at bounding box center [321, 33] width 3 height 2
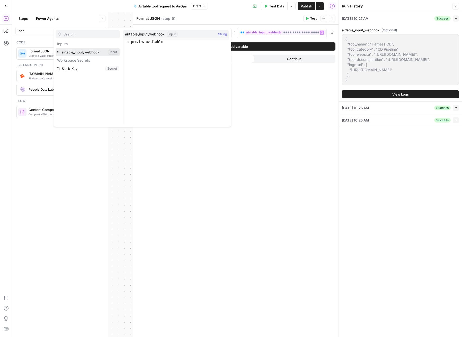
click at [103, 51] on button "Select variable airtable_input_webhook" at bounding box center [88, 52] width 64 height 8
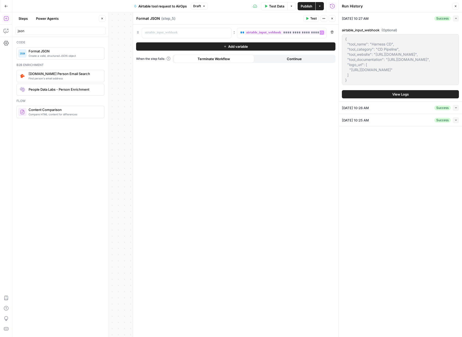
click at [333, 32] on icon "button" at bounding box center [331, 32] width 3 height 3
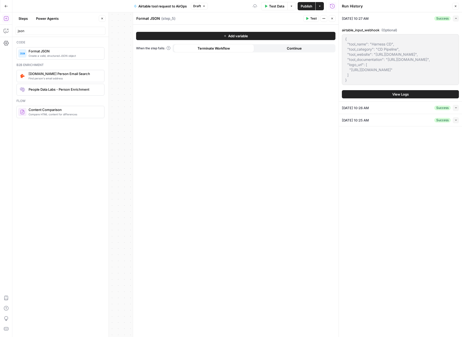
click at [223, 35] on icon "button" at bounding box center [224, 35] width 3 height 3
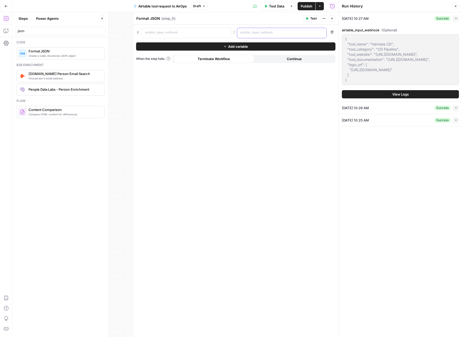
click at [251, 33] on p at bounding box center [277, 32] width 75 height 5
click at [322, 32] on icon "button" at bounding box center [321, 33] width 3 height 2
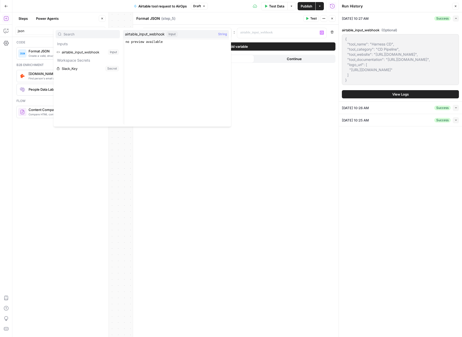
click at [222, 33] on span "String" at bounding box center [222, 34] width 9 height 5
click at [143, 34] on span "airtable_input_webhook" at bounding box center [145, 34] width 40 height 5
click at [125, 22] on div "Workflow Input Settings Inputs Format JSON Format JSON Step 5 Format JSON Forma…" at bounding box center [175, 174] width 326 height 325
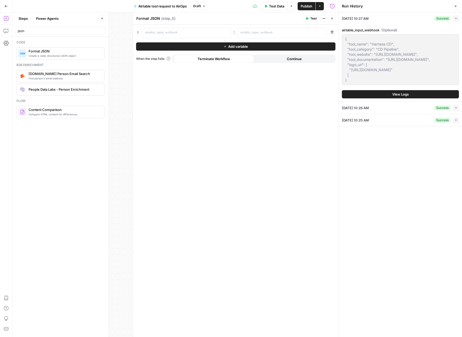
click at [331, 19] on icon "button" at bounding box center [331, 18] width 3 height 3
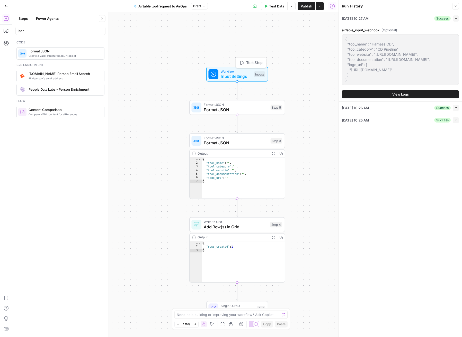
click at [249, 77] on span "Input Settings" at bounding box center [235, 76] width 31 height 6
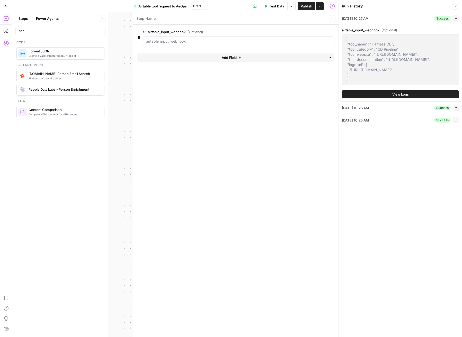
click at [3, 44] on button "Settings" at bounding box center [6, 43] width 8 height 8
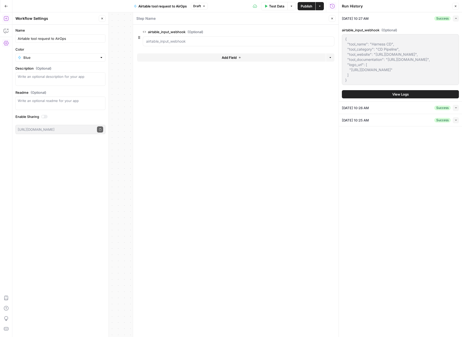
click at [8, 17] on icon "button" at bounding box center [6, 18] width 5 height 5
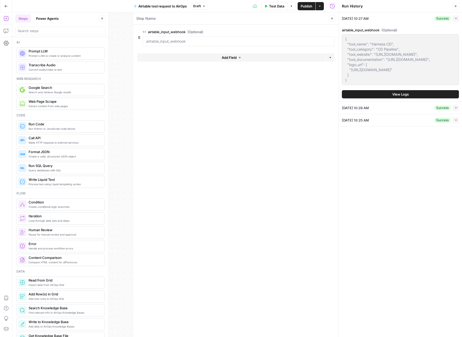
click at [324, 32] on icon "button" at bounding box center [323, 32] width 3 height 3
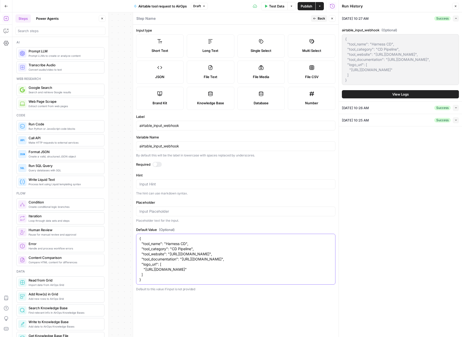
click at [229, 282] on textarea "{ "tool_name": "Harness CD", "tool_category": "CD Pipeline", "tool_website": "h…" at bounding box center [235, 259] width 192 height 46
click at [237, 282] on textarea "{ "tool_name": "Harness CD", "tool_category": "CD Pipeline", "tool_website": "h…" at bounding box center [235, 259] width 192 height 46
click at [274, 4] on span "Test Data" at bounding box center [276, 6] width 15 height 5
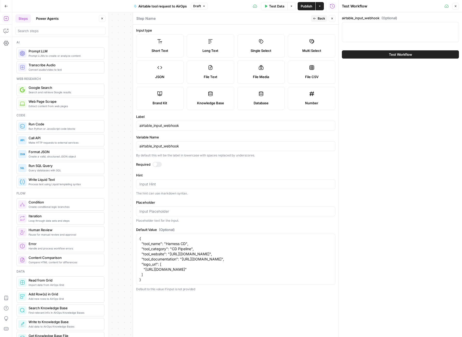
click at [379, 32] on div at bounding box center [400, 32] width 117 height 20
paste textarea "{ "tool_name": "Harness CD", "tool_category": "CD Pipeline", "tool_website": "h…"
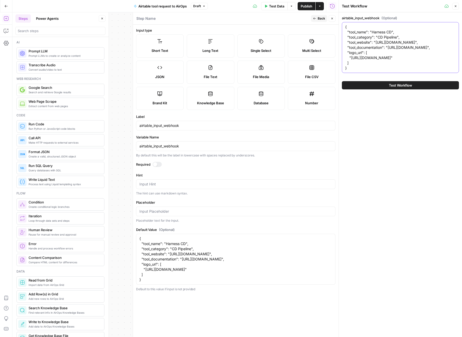
type textarea "{ "tool_name": "Harness CD", "tool_category": "CD Pipeline", "tool_website": "h…"
drag, startPoint x: 169, startPoint y: 292, endPoint x: 136, endPoint y: 238, distance: 62.5
click at [136, 238] on div "{ "tool_name": "Harness CD", "tool_category": "CD Pipeline", "tool_website": "h…" at bounding box center [235, 259] width 199 height 51
click at [393, 89] on button "Test Workflow" at bounding box center [400, 85] width 117 height 8
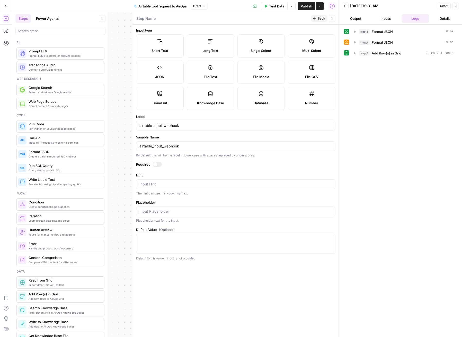
click at [330, 18] on icon "button" at bounding box center [331, 18] width 3 height 3
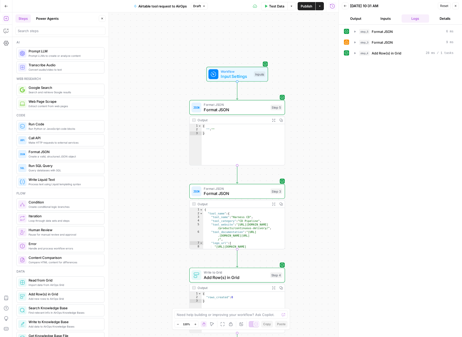
click at [246, 108] on span "Format JSON" at bounding box center [236, 110] width 64 height 6
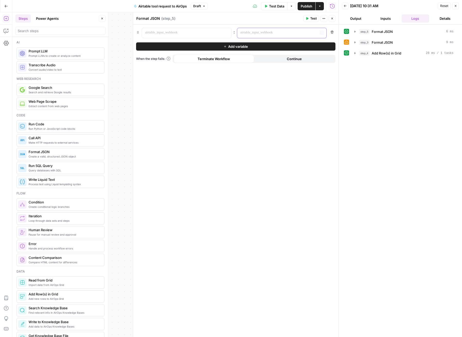
click at [261, 33] on p at bounding box center [277, 32] width 75 height 5
click at [320, 32] on icon "button" at bounding box center [321, 32] width 3 height 3
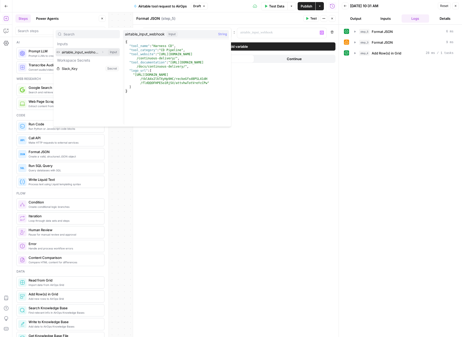
click at [102, 52] on icon "button" at bounding box center [102, 52] width 1 height 2
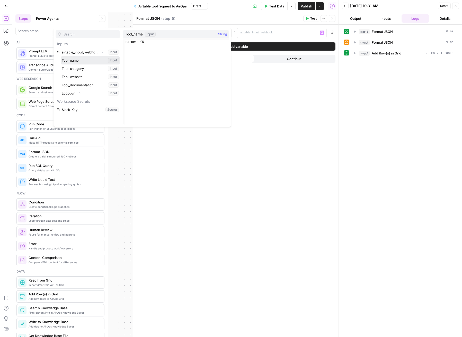
click at [96, 61] on button "Select variable Tool_name" at bounding box center [90, 60] width 59 height 8
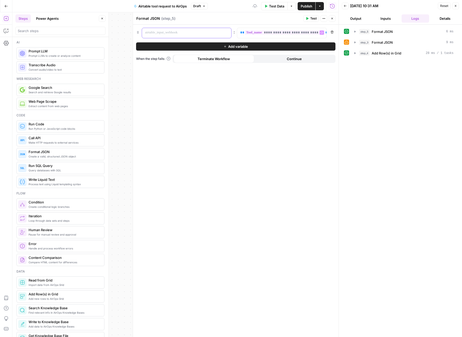
click at [193, 33] on p at bounding box center [182, 32] width 75 height 5
click at [264, 44] on button "Add variable" at bounding box center [235, 46] width 199 height 8
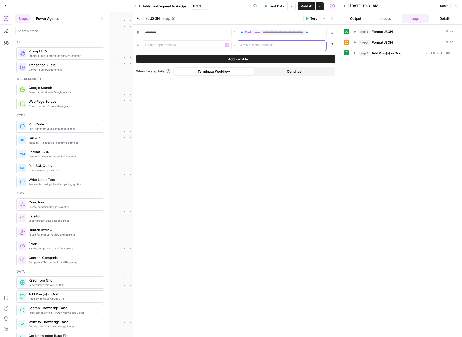
click at [245, 48] on div at bounding box center [277, 46] width 81 height 10
click at [322, 46] on icon "button" at bounding box center [321, 45] width 3 height 2
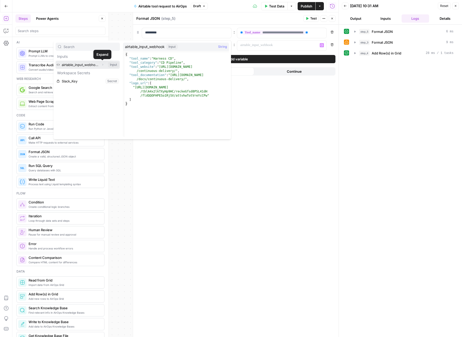
click at [102, 64] on icon "button" at bounding box center [102, 64] width 3 height 3
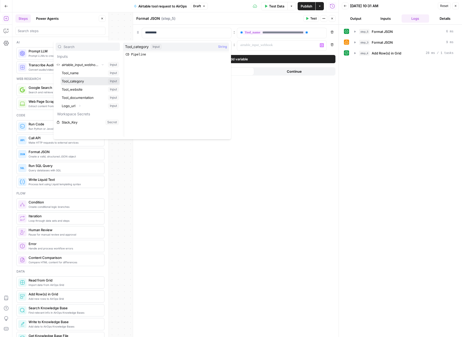
click at [95, 80] on button "Select variable Tool_category" at bounding box center [90, 81] width 59 height 8
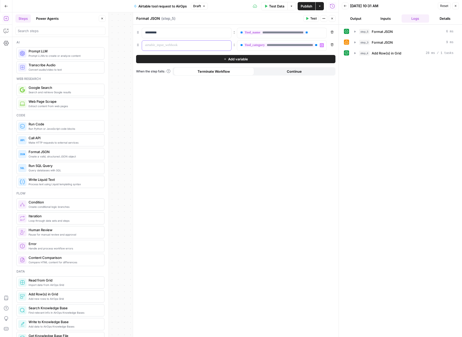
click at [174, 46] on p at bounding box center [182, 45] width 75 height 5
click at [255, 60] on button "Add variable" at bounding box center [235, 59] width 199 height 8
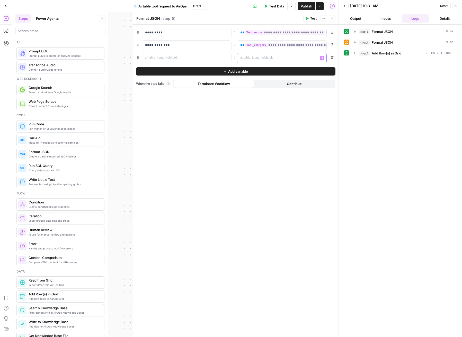
click at [322, 59] on icon "button" at bounding box center [321, 58] width 3 height 2
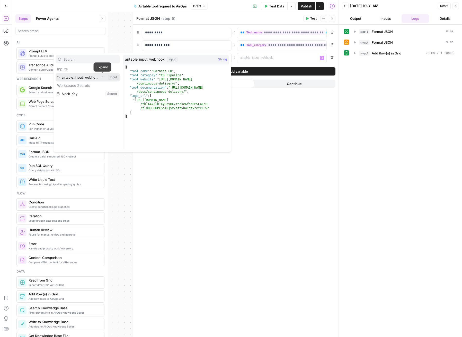
click at [102, 77] on icon "button" at bounding box center [102, 77] width 3 height 3
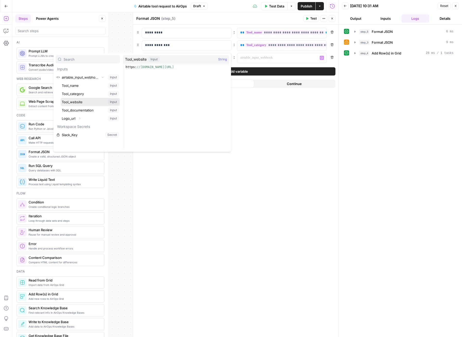
click at [97, 101] on button "Select variable Tool_website" at bounding box center [90, 102] width 59 height 8
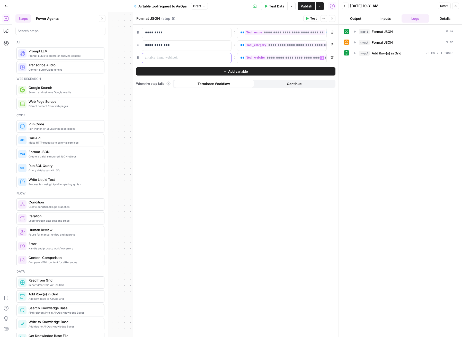
click at [193, 56] on p at bounding box center [182, 57] width 75 height 5
click at [253, 69] on button "Add variable" at bounding box center [235, 71] width 199 height 8
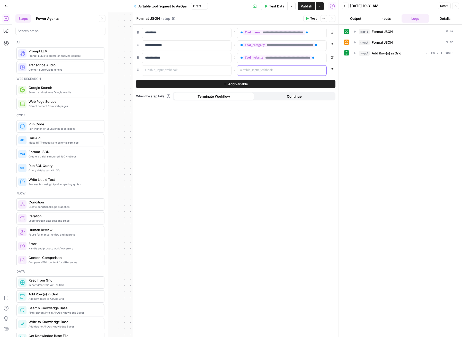
click at [260, 70] on p at bounding box center [277, 70] width 75 height 5
click at [321, 70] on icon "button" at bounding box center [321, 70] width 3 height 3
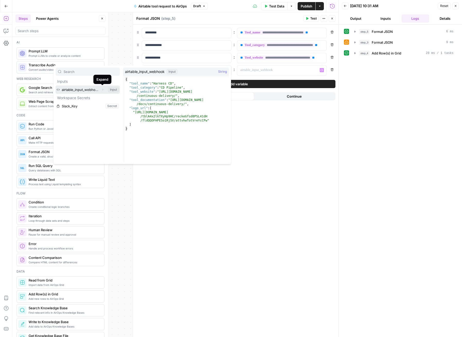
click at [101, 90] on icon "button" at bounding box center [102, 89] width 3 height 3
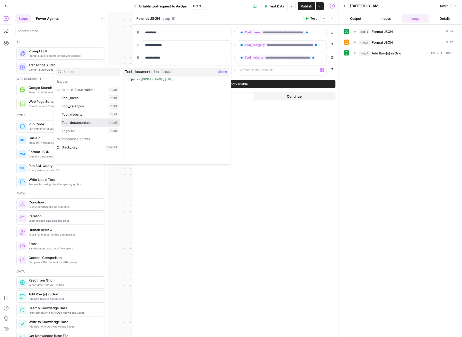
click at [97, 120] on button "Select variable Tool_documentation" at bounding box center [90, 122] width 59 height 8
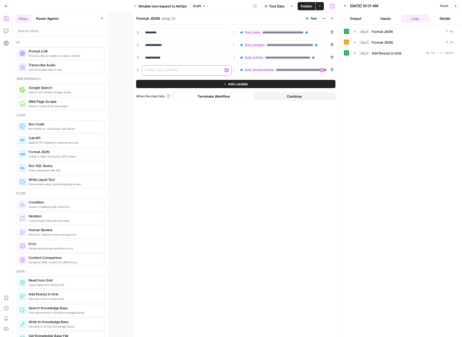
click at [173, 71] on p at bounding box center [182, 70] width 75 height 5
click at [256, 81] on button "Add variable" at bounding box center [235, 84] width 199 height 8
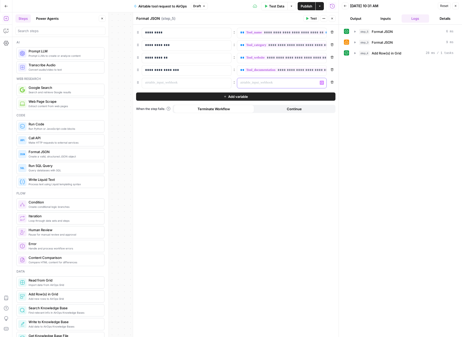
click at [321, 84] on icon "button" at bounding box center [321, 82] width 3 height 3
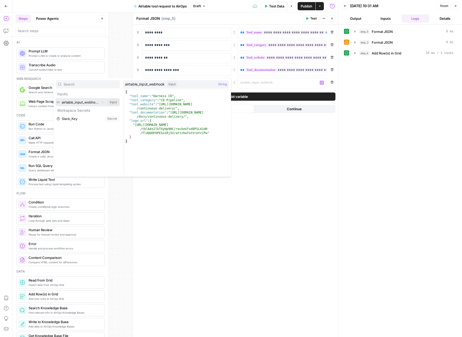
click at [102, 102] on icon "button" at bounding box center [102, 102] width 3 height 3
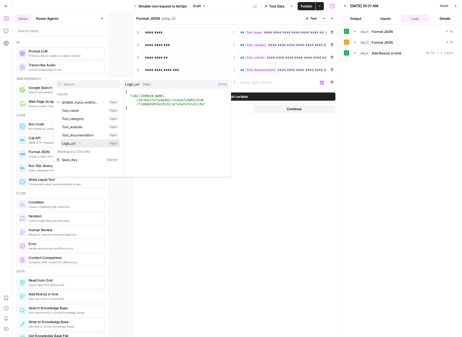
drag, startPoint x: 94, startPoint y: 141, endPoint x: 154, endPoint y: 144, distance: 60.0
click at [94, 141] on button "Select variable Logo_url" at bounding box center [90, 143] width 59 height 8
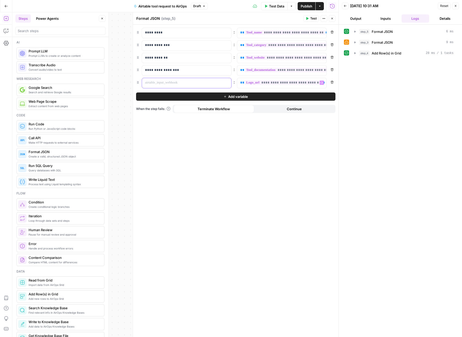
click at [199, 83] on p at bounding box center [182, 82] width 75 height 5
click at [310, 18] on span "Test" at bounding box center [313, 18] width 6 height 5
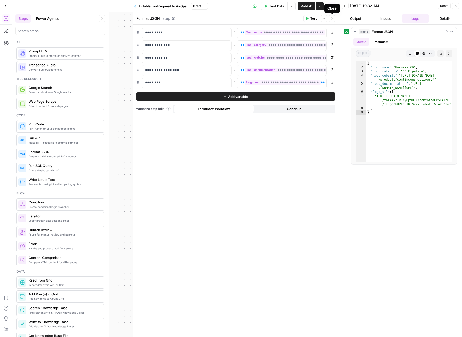
click at [331, 18] on icon "button" at bounding box center [331, 18] width 3 height 3
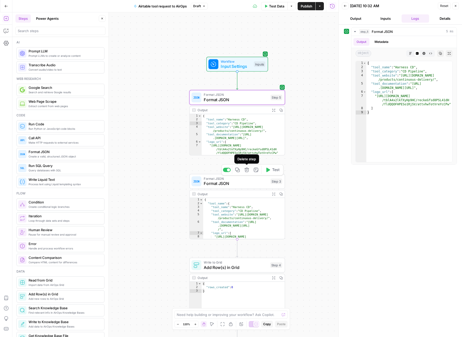
click at [245, 183] on span "Format JSON" at bounding box center [236, 183] width 64 height 6
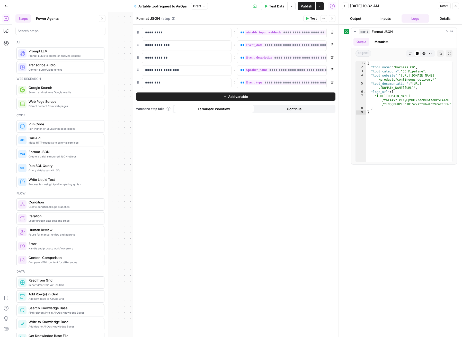
click at [333, 19] on span "Close" at bounding box center [333, 19] width 0 height 0
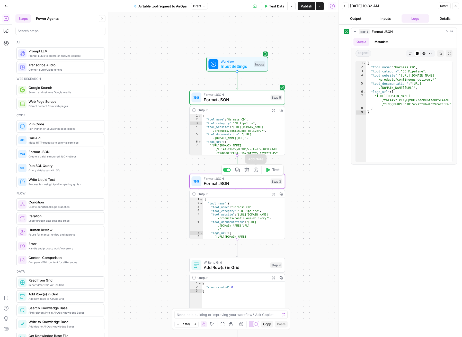
click at [247, 171] on icon "button" at bounding box center [246, 170] width 5 height 5
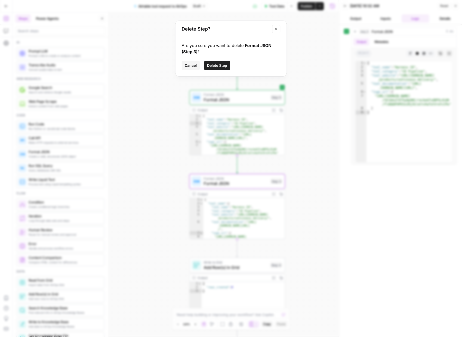
click at [225, 67] on span "Delete Step" at bounding box center [217, 65] width 20 height 5
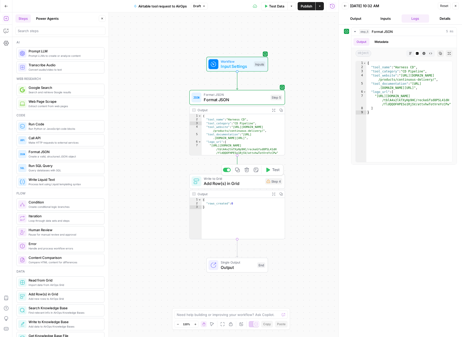
click at [246, 182] on span "Add Row(s) in Grid" at bounding box center [233, 183] width 59 height 6
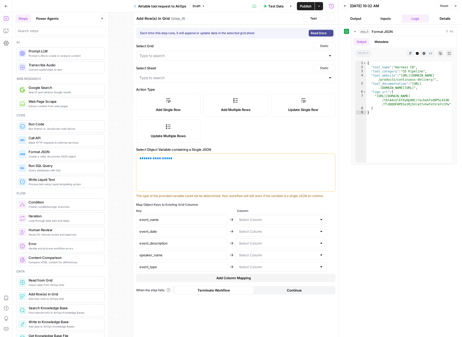
type input "Blank"
type input "New Grid"
type input "event_name"
type input "event_date"
type input "event_description"
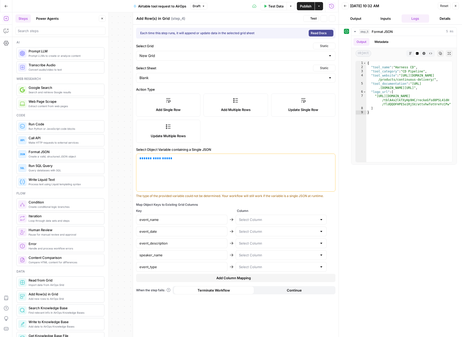
type input "speaker_name"
type input "event_type"
click at [200, 159] on p "**********" at bounding box center [235, 158] width 192 height 5
click at [330, 158] on icon "button" at bounding box center [330, 158] width 3 height 3
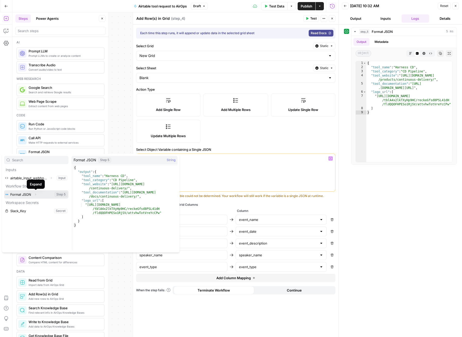
click at [35, 196] on button "Expand" at bounding box center [35, 194] width 7 height 7
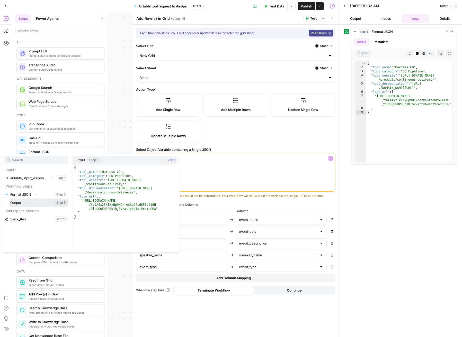
click at [33, 202] on button "Select variable Output" at bounding box center [38, 203] width 59 height 8
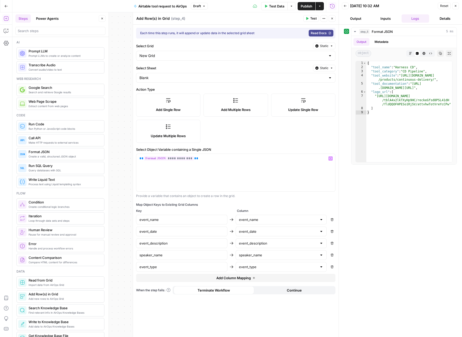
click at [284, 136] on div "Add Single Row Add Multiple Rows Update Single Row Update Multiple Rows" at bounding box center [235, 118] width 199 height 49
click at [199, 56] on input "Select Grid" at bounding box center [232, 55] width 186 height 5
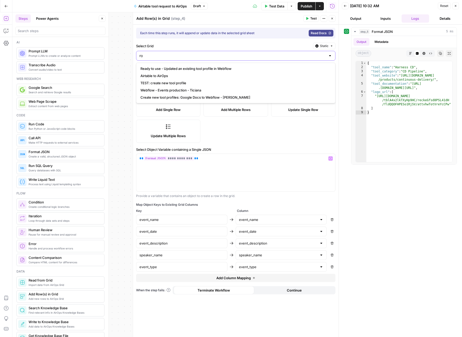
type input "r"
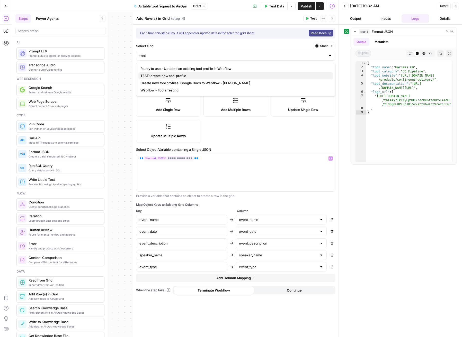
click at [207, 76] on span "TEST: create new tool profile" at bounding box center [234, 75] width 188 height 5
type input "TEST: create new tool profile"
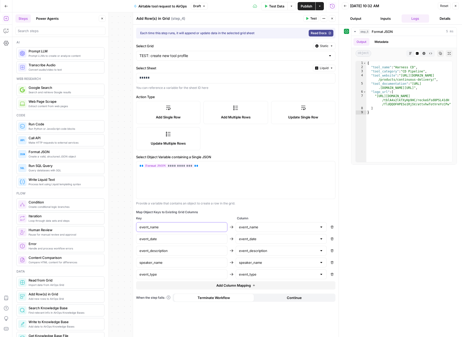
click at [216, 229] on input "event_name" at bounding box center [181, 227] width 85 height 5
type input "tool_name"
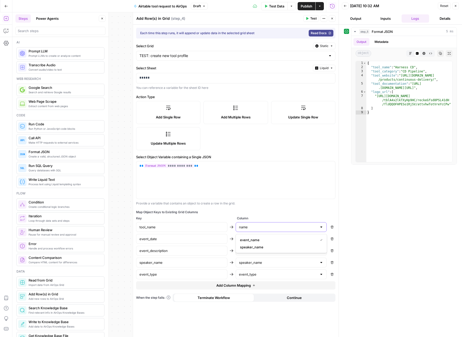
type input "name"
click at [300, 214] on div "Map Object Keys to Existing Grid Columns" at bounding box center [235, 212] width 199 height 5
click at [276, 67] on label "Select Sheet" at bounding box center [223, 68] width 174 height 5
click at [310, 19] on span "Test" at bounding box center [313, 18] width 6 height 5
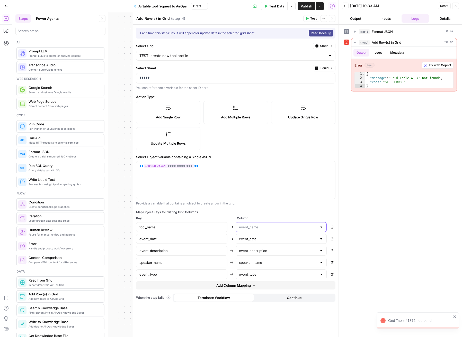
click at [261, 225] on input "text" at bounding box center [278, 227] width 78 height 5
click at [309, 204] on div "Provide a variable that contains an object to create a row in the grid." at bounding box center [235, 203] width 199 height 5
click at [455, 5] on icon "button" at bounding box center [455, 5] width 3 height 3
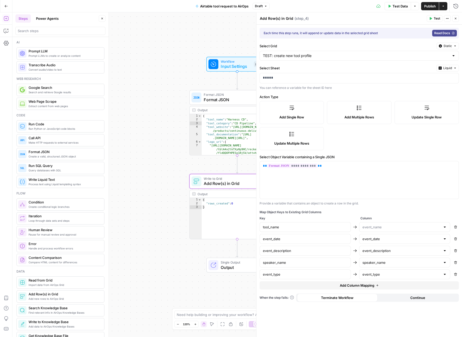
click at [455, 17] on icon "button" at bounding box center [455, 18] width 3 height 3
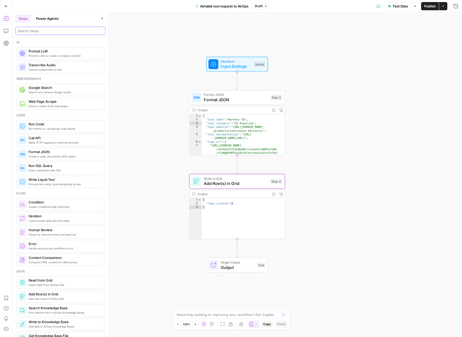
click at [56, 31] on input "search" at bounding box center [60, 30] width 85 height 5
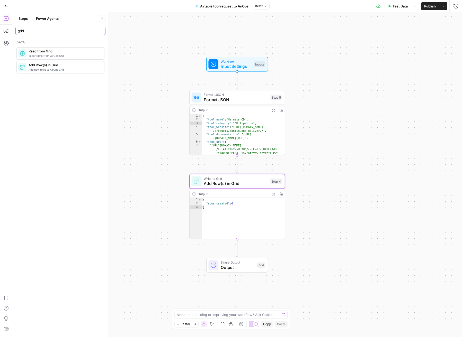
type input "grid"
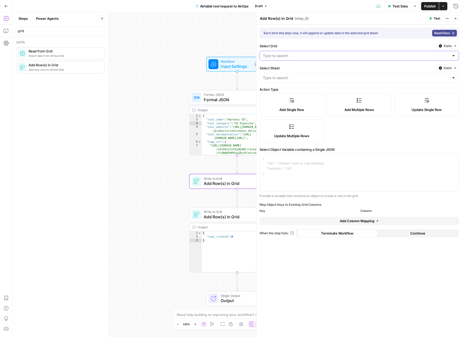
click at [307, 56] on input "Select Grid" at bounding box center [356, 55] width 186 height 5
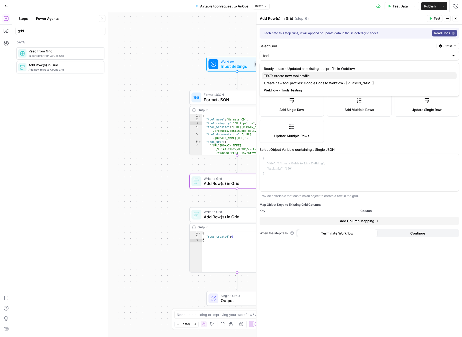
click at [319, 76] on span "TEST: create new tool profile" at bounding box center [358, 75] width 188 height 5
type input "TEST: create new tool profile"
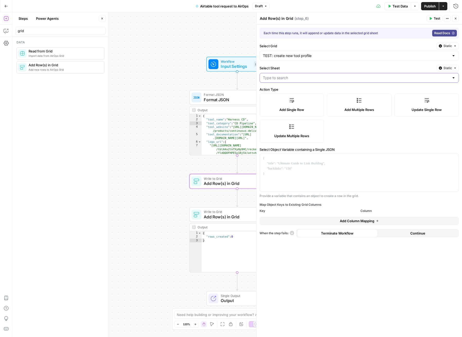
click at [308, 78] on input "Select Sheet" at bounding box center [356, 77] width 186 height 5
click at [306, 92] on span "Sheet 2" at bounding box center [358, 90] width 188 height 5
type input "Sheet 2"
click at [363, 105] on label "Add Multiple Rows" at bounding box center [359, 105] width 64 height 23
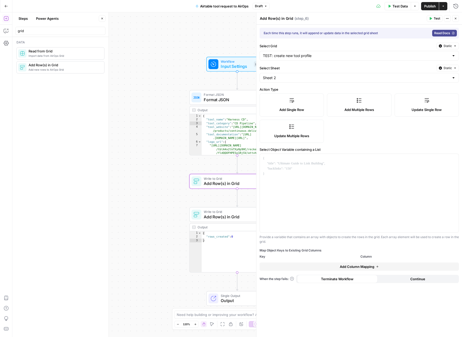
click at [310, 105] on label "Add Single Row" at bounding box center [291, 105] width 64 height 23
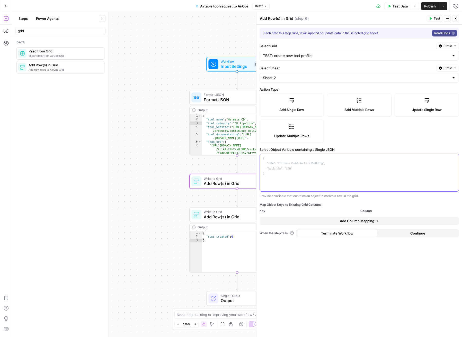
click at [319, 162] on div at bounding box center [359, 173] width 199 height 38
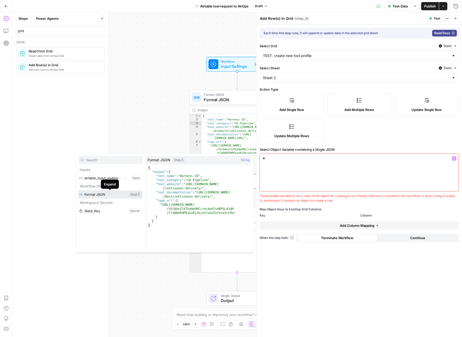
click at [110, 195] on icon "button" at bounding box center [109, 194] width 3 height 3
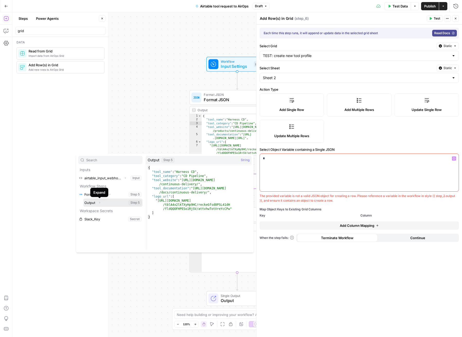
click at [100, 202] on icon "button" at bounding box center [99, 202] width 3 height 3
click at [118, 202] on button "Select variable Output" at bounding box center [112, 203] width 59 height 8
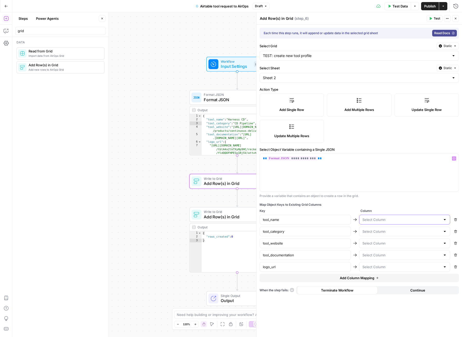
click at [396, 222] on input "text" at bounding box center [401, 219] width 78 height 5
type input "name"
click at [408, 218] on input "text" at bounding box center [401, 219] width 78 height 5
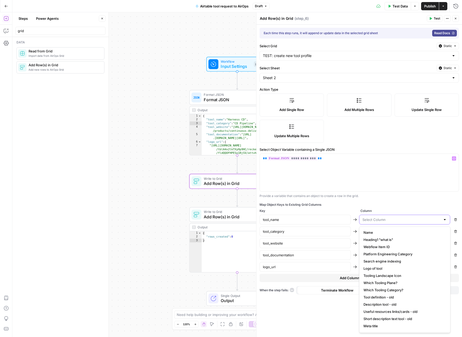
click at [408, 218] on input "text" at bounding box center [401, 219] width 78 height 5
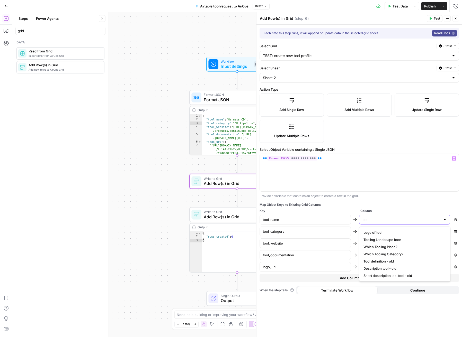
type input "tool"
click at [389, 220] on input "text" at bounding box center [401, 219] width 78 height 5
type input "name"
click at [309, 56] on input "Select Grid" at bounding box center [356, 55] width 186 height 5
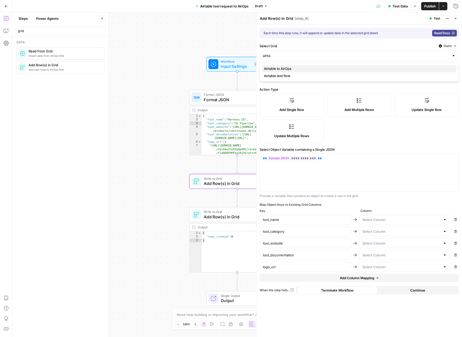
click at [310, 70] on span "Airtable to AirOps" at bounding box center [358, 68] width 188 height 5
type input "Airtable to AirOps"
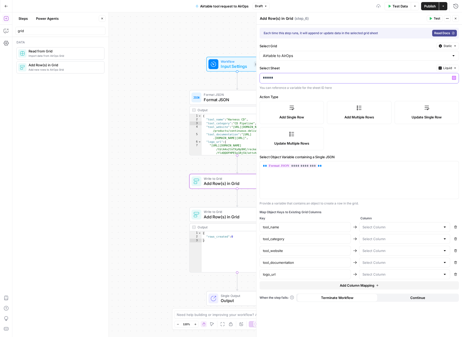
click at [299, 79] on p "*****" at bounding box center [359, 77] width 192 height 5
click at [392, 63] on div "**********" at bounding box center [358, 181] width 205 height 312
click at [354, 77] on p at bounding box center [359, 77] width 192 height 5
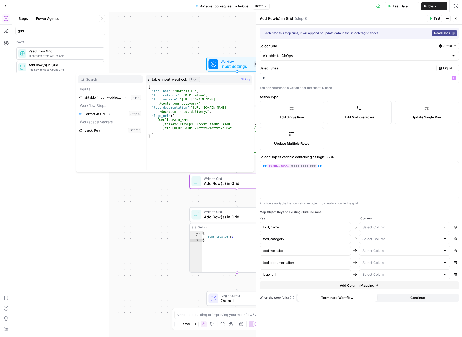
click at [407, 66] on label "Select Sheet" at bounding box center [346, 68] width 174 height 5
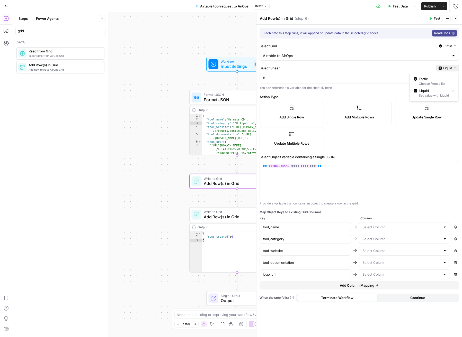
click at [451, 67] on button "Liquid" at bounding box center [447, 68] width 23 height 7
click at [439, 80] on span "Static" at bounding box center [435, 78] width 33 height 5
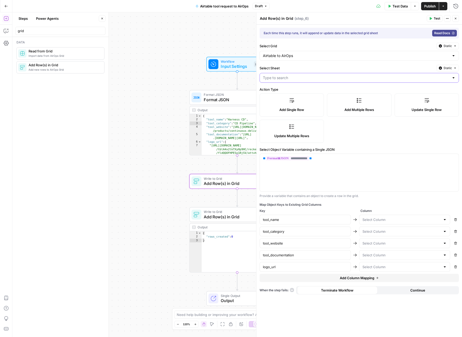
click at [448, 78] on input "Select Sheet" at bounding box center [356, 77] width 186 height 5
click at [437, 91] on span "Blank" at bounding box center [358, 90] width 188 height 5
type input "Blank"
click at [392, 168] on div "**********" at bounding box center [359, 173] width 199 height 38
click at [455, 220] on icon "button" at bounding box center [455, 219] width 3 height 3
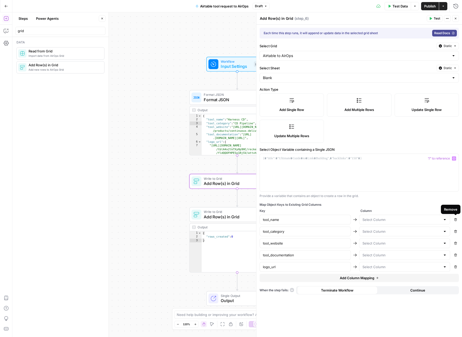
type input "tool_category"
type input "tool_website"
type input "tool_documentation"
type input "logo_url"
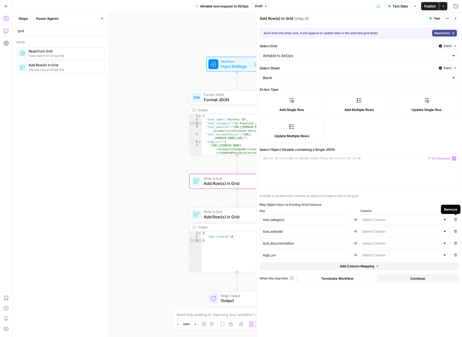
click at [455, 220] on icon "button" at bounding box center [455, 219] width 3 height 3
type input "tool_website"
type input "tool_documentation"
type input "logo_url"
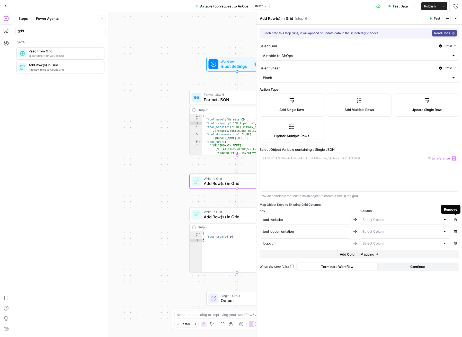
click at [455, 220] on icon "button" at bounding box center [455, 219] width 3 height 3
type input "tool_documentation"
type input "logo_url"
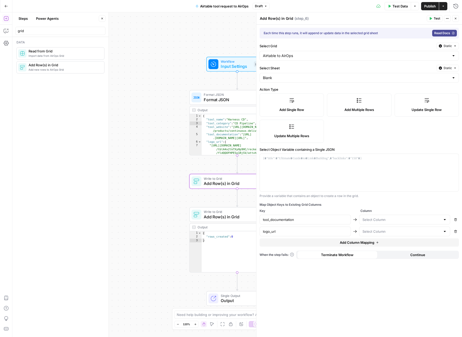
click at [455, 220] on icon "button" at bounding box center [455, 219] width 3 height 3
type input "logo_url"
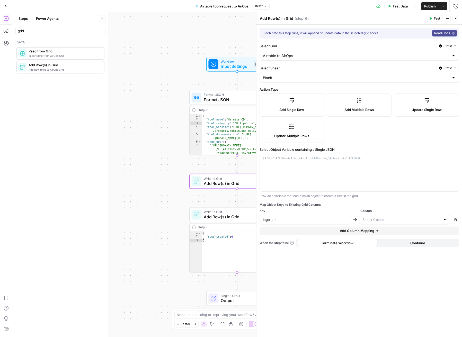
click at [455, 220] on icon "button" at bounding box center [455, 219] width 3 height 3
click at [431, 201] on div "Each time this step runs, it will append or update data in the selected grid sh…" at bounding box center [358, 181] width 205 height 312
click at [345, 166] on div at bounding box center [359, 173] width 199 height 38
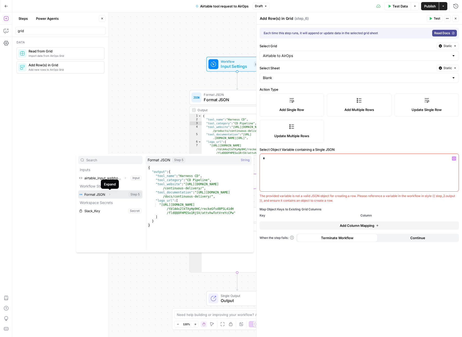
click at [111, 195] on span "Expand" at bounding box center [111, 195] width 0 height 0
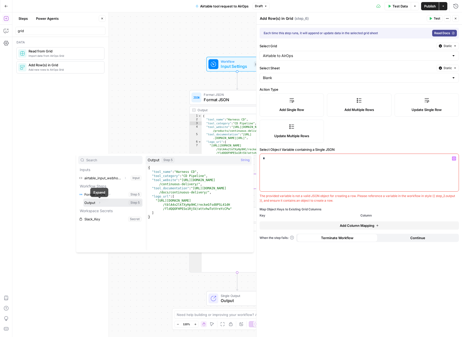
click at [123, 204] on button "Select variable Output" at bounding box center [112, 203] width 59 height 8
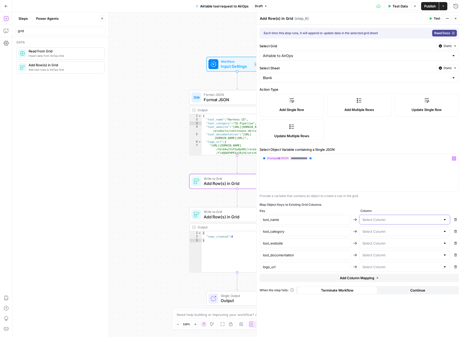
click at [402, 219] on input "text" at bounding box center [401, 219] width 78 height 5
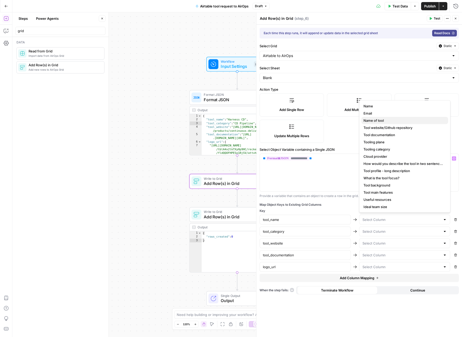
click at [411, 122] on span "Name of tool" at bounding box center [403, 120] width 80 height 5
type input "Name of tool"
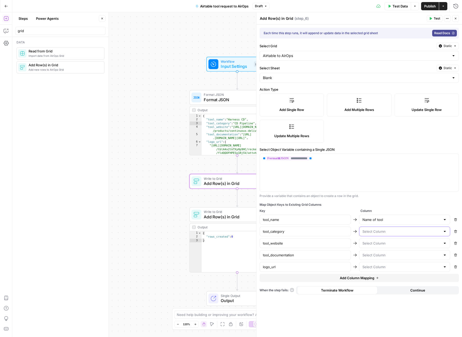
click at [403, 233] on input "text" at bounding box center [401, 231] width 78 height 5
click at [388, 243] on span "Tooling category" at bounding box center [403, 244] width 80 height 5
type input "Tooling category"
click at [385, 241] on input "text" at bounding box center [401, 243] width 78 height 5
click at [389, 255] on span "Tool website/Github repository" at bounding box center [403, 256] width 80 height 5
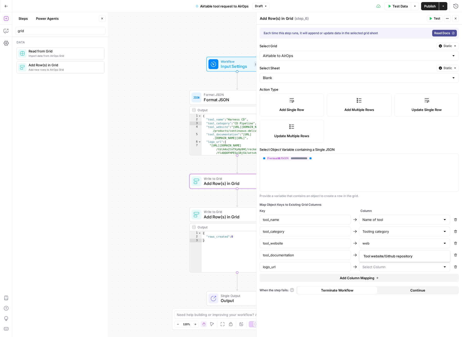
type input "Tool website/Github repository"
click at [384, 255] on input "text" at bounding box center [401, 255] width 78 height 5
click at [389, 266] on span "Tool documentation" at bounding box center [403, 267] width 80 height 5
type input "Tool documentation"
click at [387, 269] on input "text" at bounding box center [401, 266] width 78 height 5
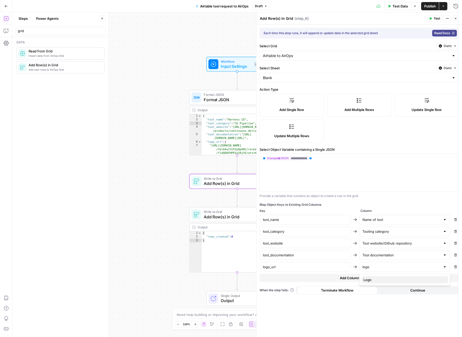
click at [386, 277] on span "Logo" at bounding box center [403, 279] width 80 height 5
type input "Logo"
click at [435, 18] on span "Test" at bounding box center [436, 18] width 6 height 5
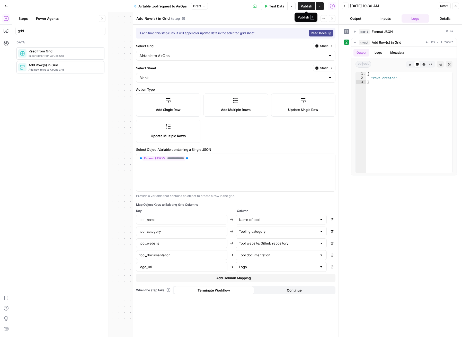
click at [307, 8] on span "Publish" at bounding box center [306, 6] width 12 height 5
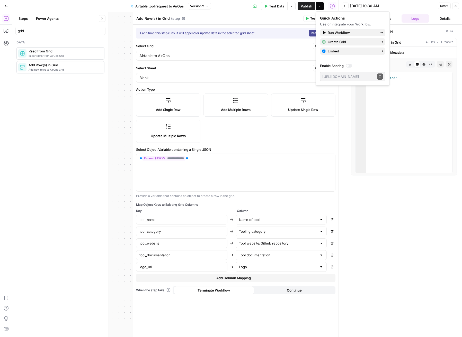
click at [349, 129] on div "step_6 Add Row(s) in Grid 40 ms / 1 tasks Output Logs Metadata object Markdown …" at bounding box center [400, 106] width 113 height 137
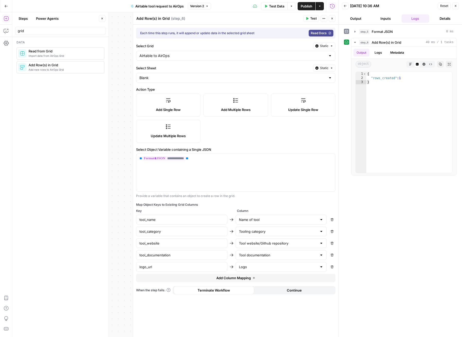
click at [308, 7] on span "Publish" at bounding box center [306, 6] width 12 height 5
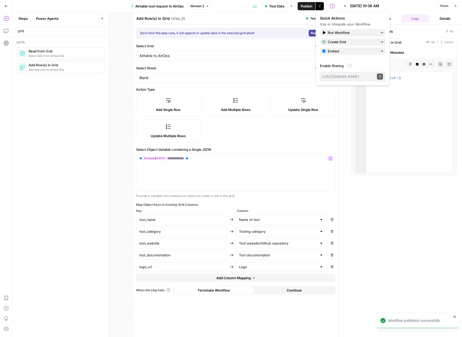
click at [343, 147] on div "step_5 Format JSON 0 ms step_6 Add Row(s) in Grid 40 ms / 1 tasks Output Logs M…" at bounding box center [399, 181] width 123 height 312
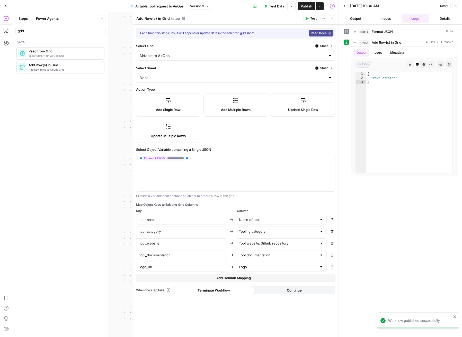
click at [333, 17] on icon "button" at bounding box center [331, 18] width 3 height 3
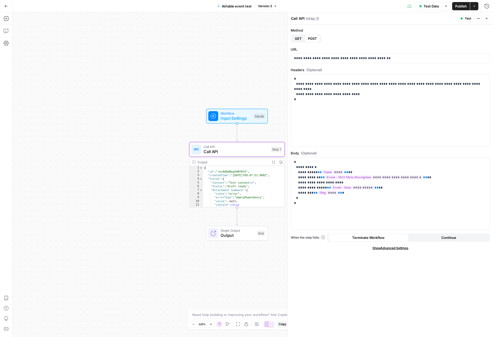
click at [6, 6] on icon "button" at bounding box center [6, 6] width 4 height 4
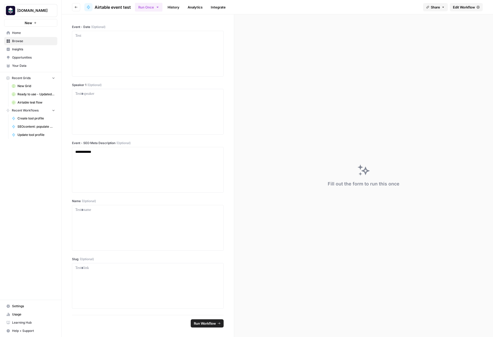
click at [22, 40] on span "Browse" at bounding box center [33, 41] width 43 height 5
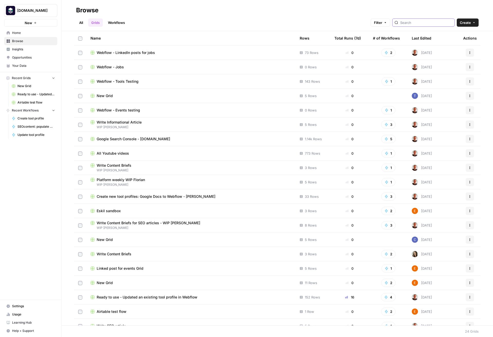
click at [438, 25] on input "search" at bounding box center [426, 22] width 52 height 5
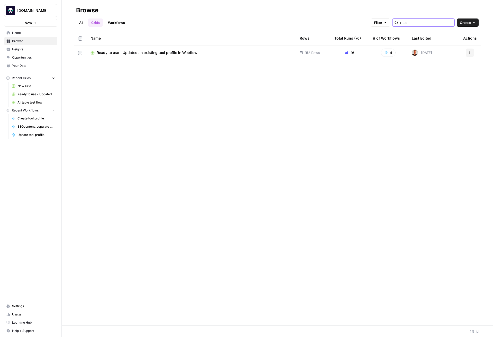
type input "read"
click at [135, 55] on span "Ready to use - Updated an existing tool profile in Webflow" at bounding box center [147, 52] width 101 height 5
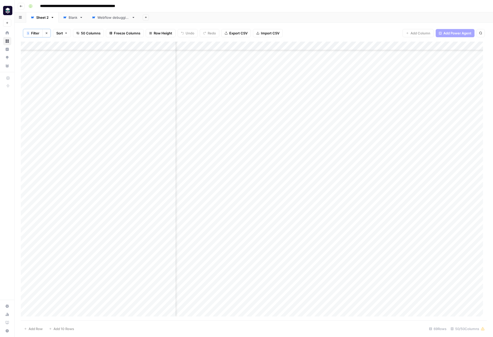
scroll to position [106, 1694]
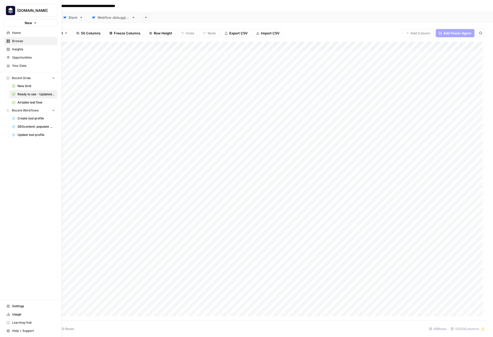
click at [7, 40] on icon at bounding box center [8, 41] width 3 height 3
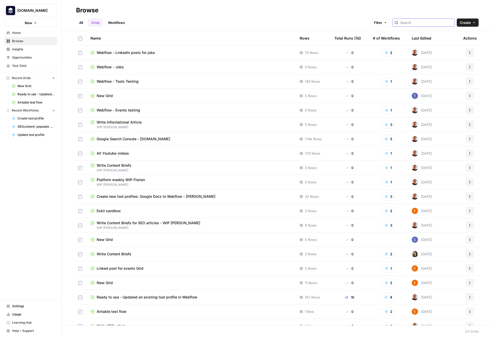
click at [429, 23] on input "search" at bounding box center [426, 22] width 52 height 5
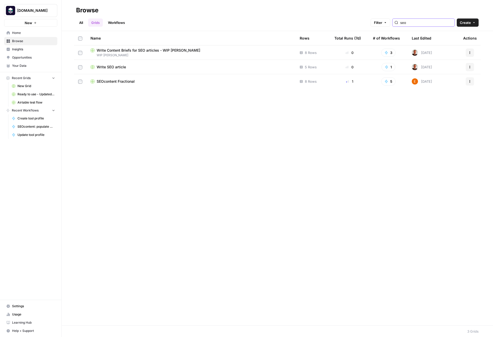
type input "seo"
click at [125, 80] on span "SEOcontent Fractional" at bounding box center [116, 81] width 38 height 5
